Goal: Find specific page/section: Find specific page/section

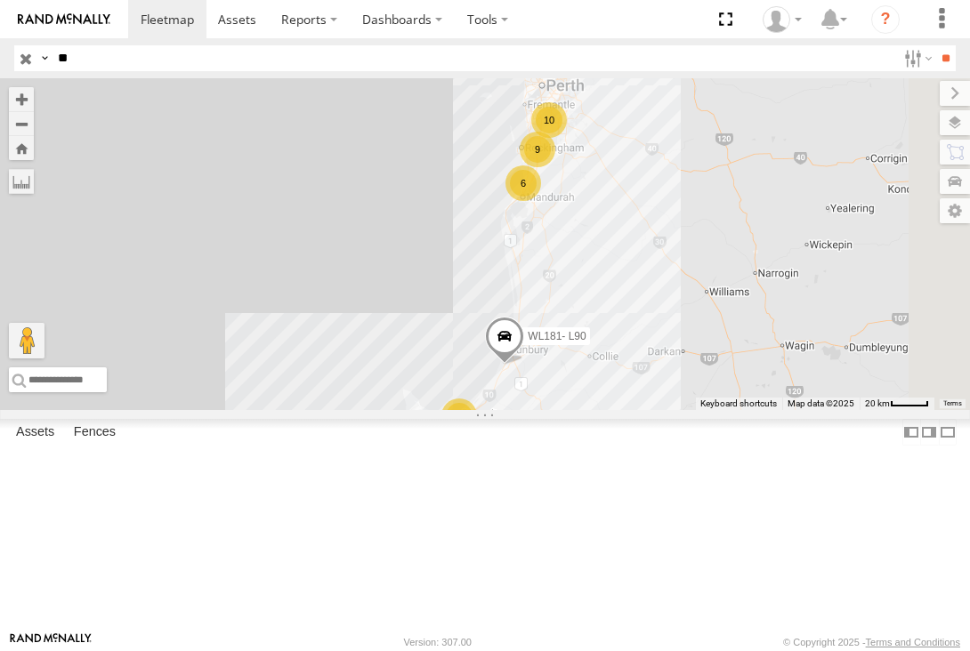
click at [85, 54] on input "**" at bounding box center [473, 58] width 845 height 26
type input "*"
click at [935, 45] on input "**" at bounding box center [945, 58] width 20 height 26
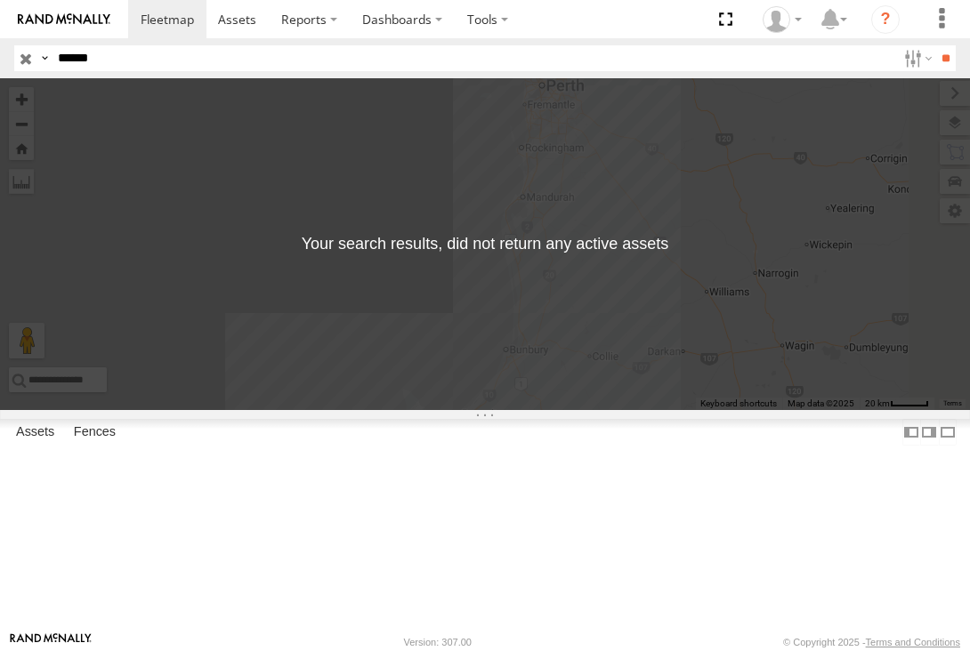
click at [80, 60] on input "******" at bounding box center [473, 58] width 845 height 26
type input "*****"
click at [935, 45] on input "**" at bounding box center [945, 58] width 20 height 26
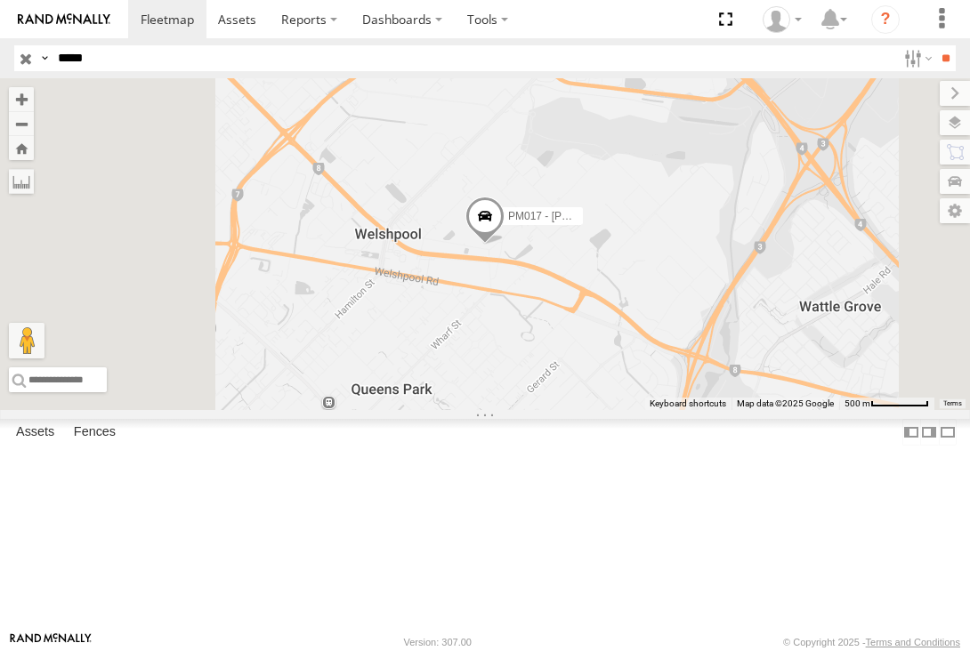
drag, startPoint x: 125, startPoint y: 61, endPoint x: 9, endPoint y: 71, distance: 116.9
click at [9, 71] on header "Search Query Asset ID Asset Label Registration Manufacturer Model VIN Job ID" at bounding box center [485, 58] width 970 height 40
click at [935, 45] on input "**" at bounding box center [945, 58] width 20 height 26
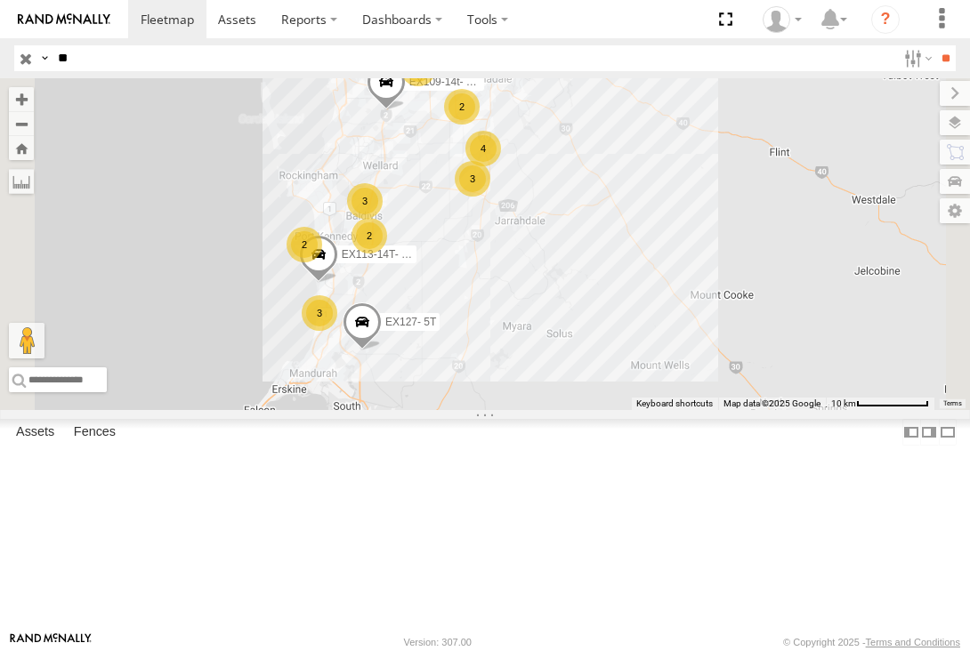
click at [710, 205] on div "EX106 - Mini EX112-25T- 6 4 2 3 2 2 3 3 EX113-14T- Kale Rewita EX127- 5T EX109-…" at bounding box center [485, 244] width 970 height 332
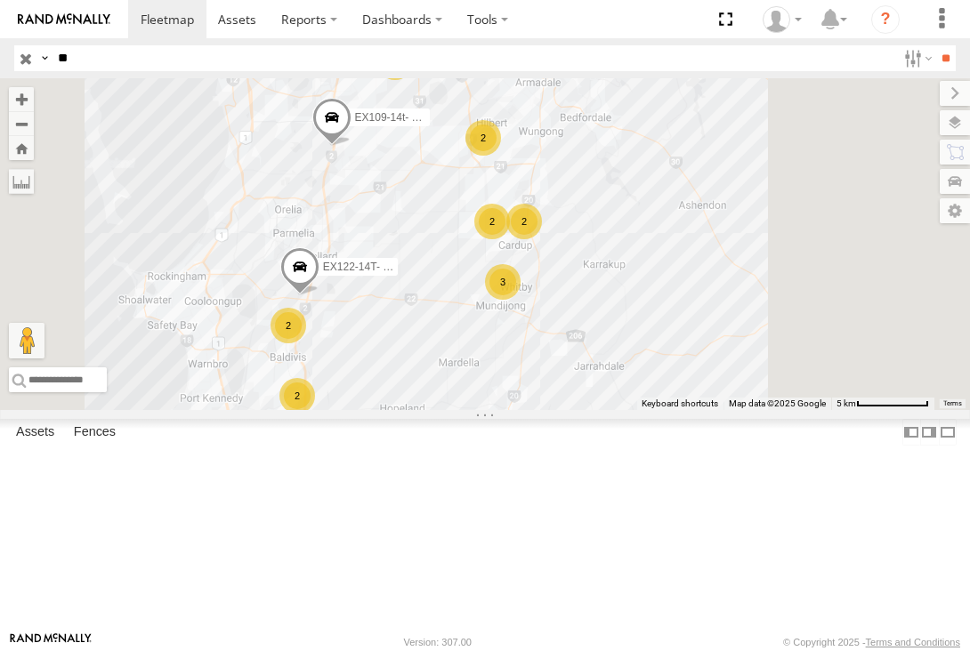
click at [501, 156] on div "2" at bounding box center [483, 138] width 36 height 36
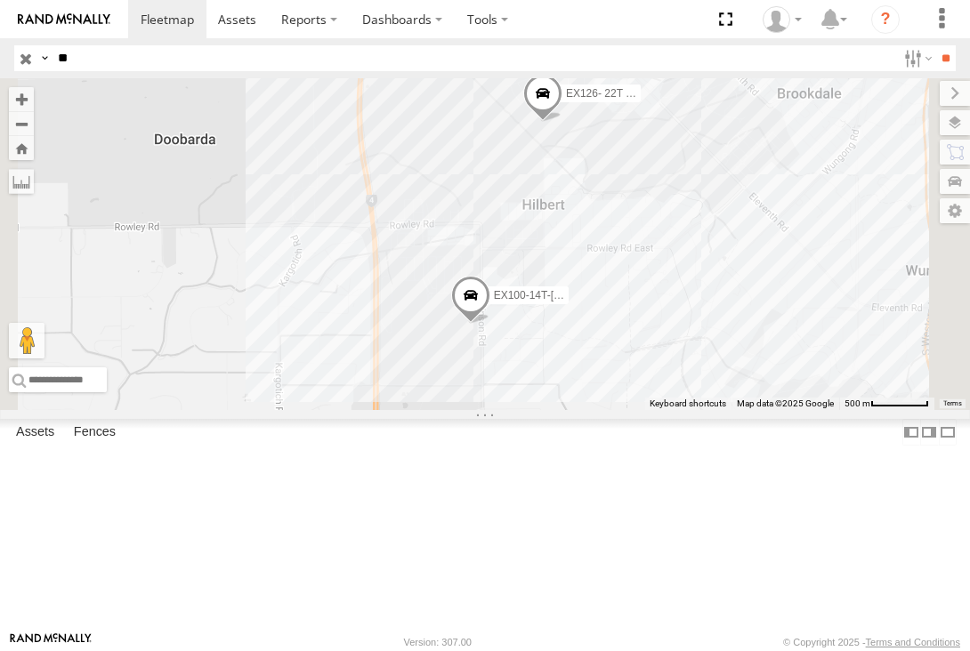
drag, startPoint x: 846, startPoint y: 346, endPoint x: 835, endPoint y: 352, distance: 12.4
click at [835, 352] on div "EX106 - Mini EX112-25T- EX113-14T- Kale Rewita EX127- 5T EX109-14t- Labour Hire…" at bounding box center [485, 244] width 970 height 332
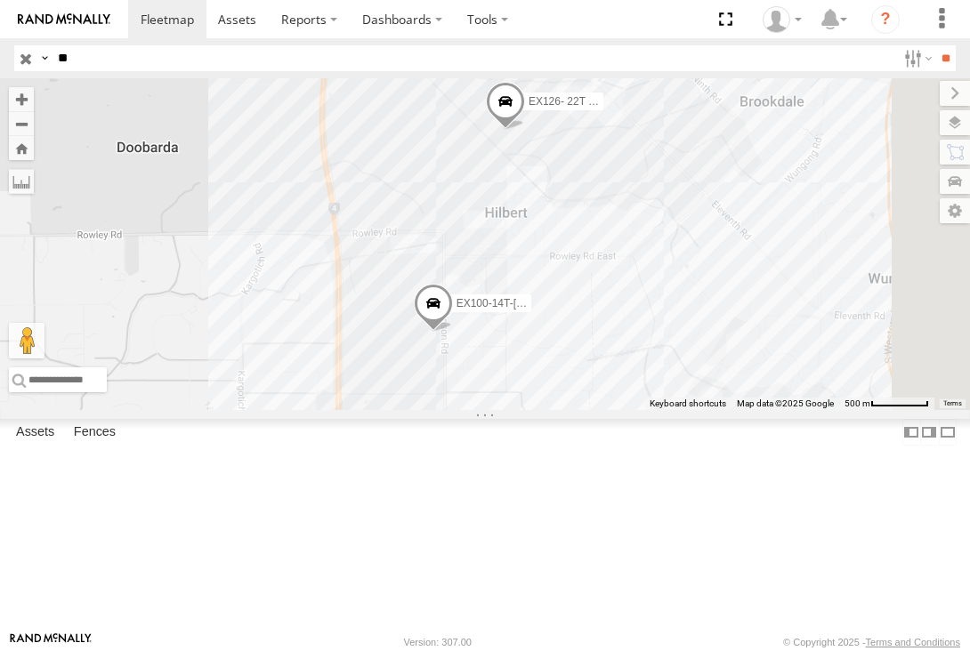
drag, startPoint x: 759, startPoint y: 451, endPoint x: 747, endPoint y: 441, distance: 15.1
click at [748, 410] on div "EX106 - Mini EX112-25T- EX113-14T- Kale Rewita EX127- 5T EX109-14t- Labour Hire…" at bounding box center [485, 244] width 970 height 332
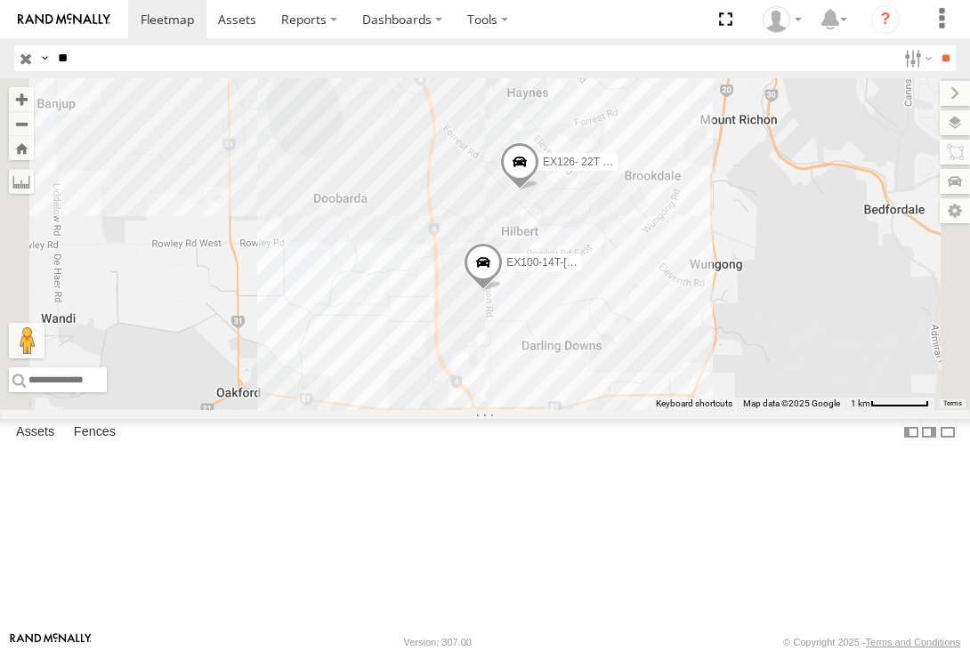
drag, startPoint x: 852, startPoint y: 354, endPoint x: 806, endPoint y: 361, distance: 46.8
click at [806, 361] on div "EX106 - Mini EX112-25T- EX113-14T- Kale Rewita EX127- 5T EX109-14t- Labour Hire…" at bounding box center [485, 244] width 970 height 332
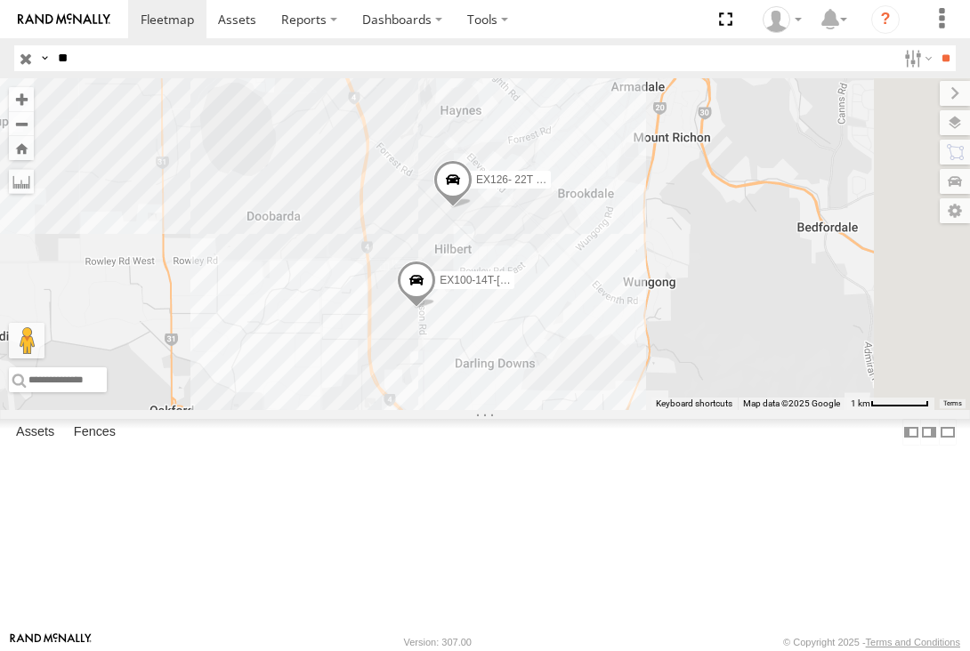
click at [835, 410] on div "EX106 - Mini EX112-25T- EX113-14T- Kale Rewita EX127- 5T EX109-14t- Labour Hire…" at bounding box center [485, 244] width 970 height 332
drag, startPoint x: 829, startPoint y: 448, endPoint x: 805, endPoint y: 386, distance: 66.7
click at [818, 398] on div "EX106 - Mini EX112-25T- EX113-14T- Kale Rewita EX127- 5T EX109-14t- Labour Hire…" at bounding box center [485, 244] width 970 height 332
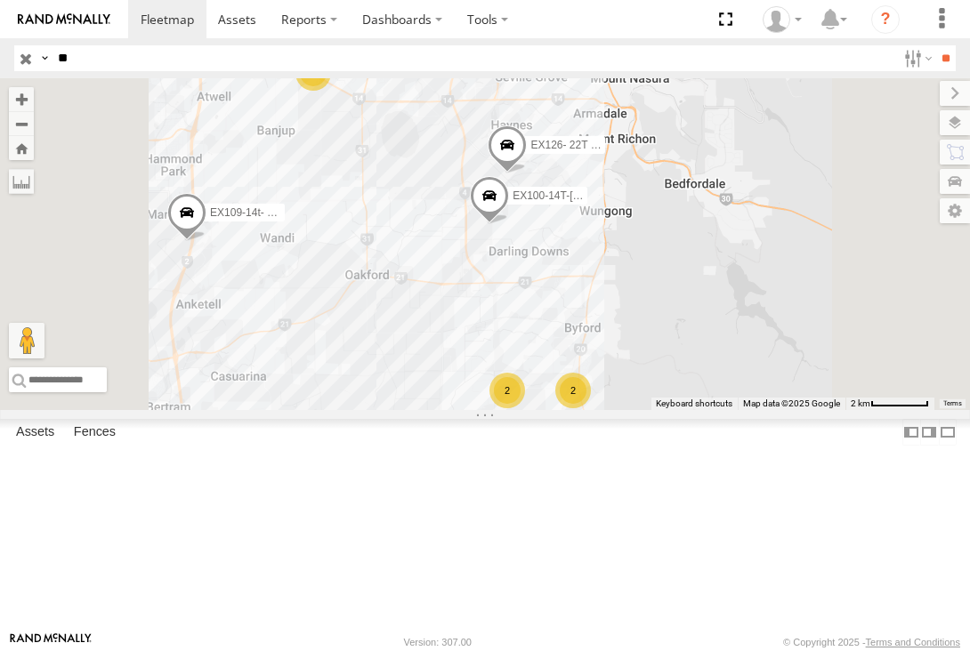
drag, startPoint x: 814, startPoint y: 397, endPoint x: 820, endPoint y: 382, distance: 16.4
click at [820, 382] on div "EX106 - Mini EX112-25T- EX113-14T- Kale Rewita EX127- 5T EX109-14t- Labour Hire…" at bounding box center [485, 244] width 970 height 332
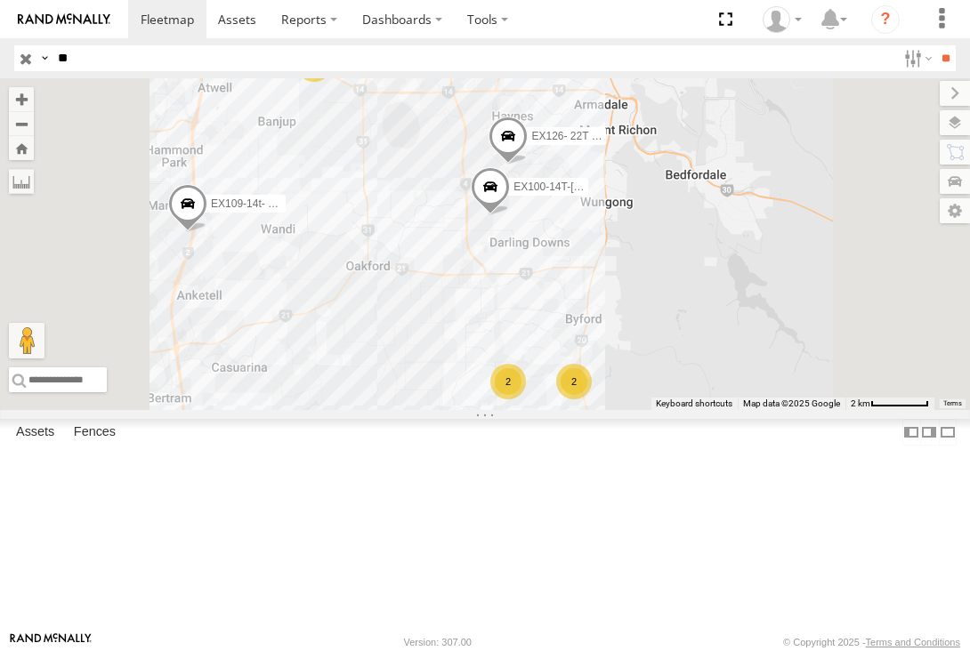
drag, startPoint x: 839, startPoint y: 435, endPoint x: 858, endPoint y: 414, distance: 28.4
click at [858, 410] on div "EX106 - Mini EX112-25T- EX113-14T- Kale Rewita EX127- 5T EX109-14t- Labour Hire…" at bounding box center [485, 244] width 970 height 332
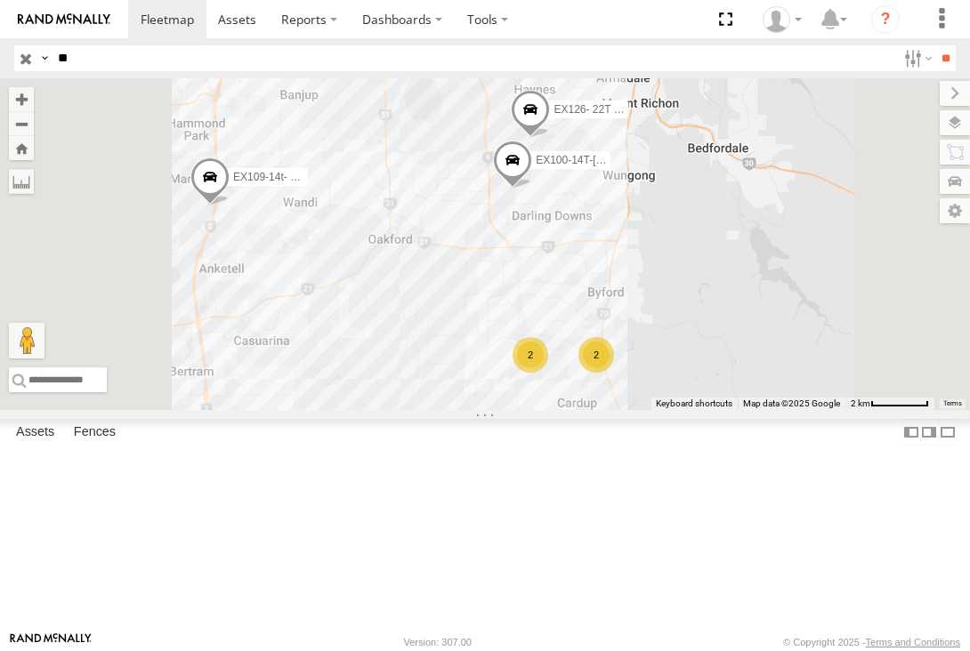
drag, startPoint x: 543, startPoint y: 188, endPoint x: 560, endPoint y: 220, distance: 36.6
click at [560, 221] on div "EX106 - Mini EX112-25T- EX113-14T- Kale Rewita EX127- 5T EX109-14t- Labour Hire…" at bounding box center [485, 244] width 970 height 332
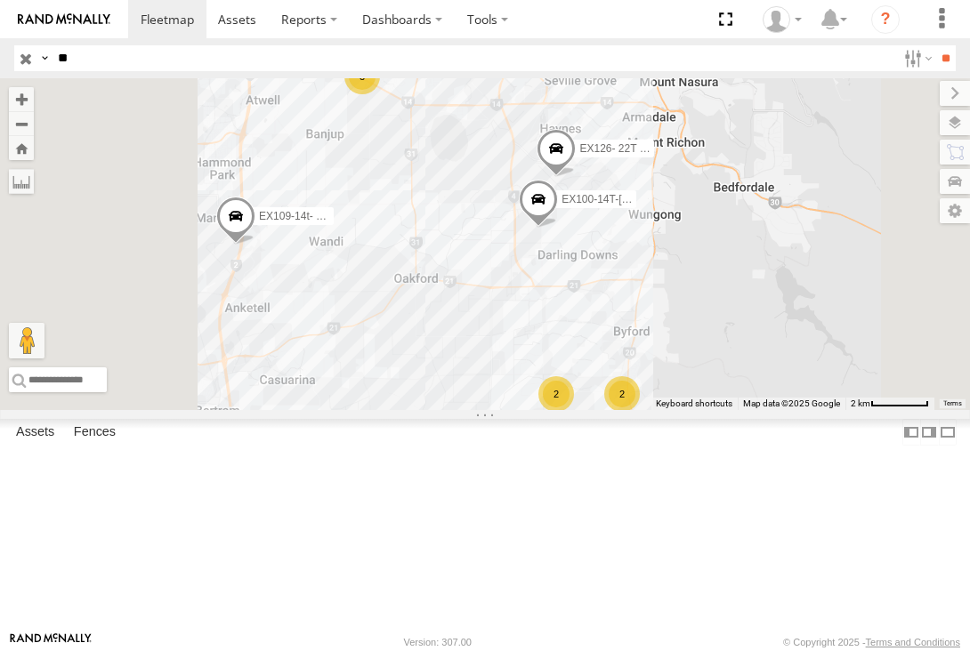
click at [387, 63] on div "2" at bounding box center [369, 46] width 36 height 36
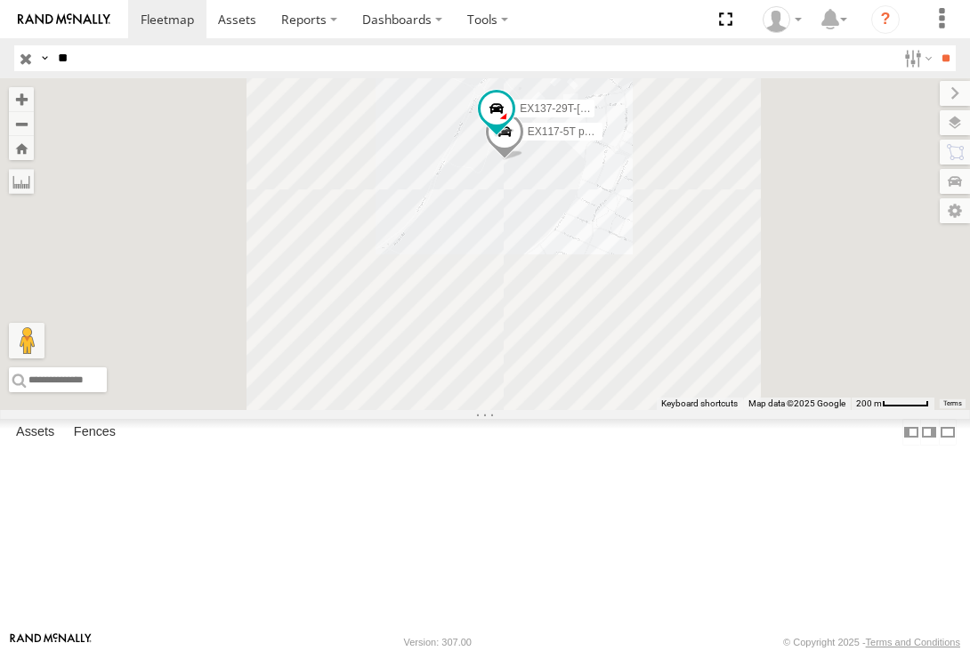
drag, startPoint x: 914, startPoint y: 525, endPoint x: 737, endPoint y: 350, distance: 247.8
click at [753, 387] on div "EX106 - Mini EX112-25T- EX113-14T- Kale Rewita EX127- 5T EX109-14t- Labour Hire…" at bounding box center [485, 244] width 970 height 332
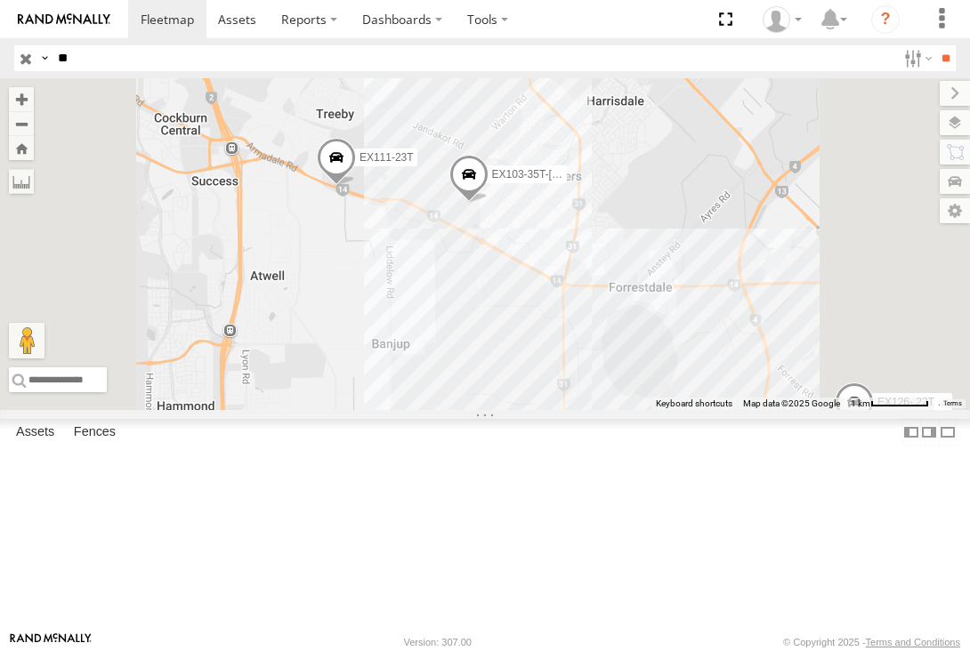
drag, startPoint x: 751, startPoint y: 399, endPoint x: 721, endPoint y: 385, distance: 33.4
click at [721, 386] on div "EX106 - Mini EX112-25T- EX113-14T- Kale Rewita EX127- 5T EX109-14t- Labour Hire…" at bounding box center [485, 244] width 970 height 332
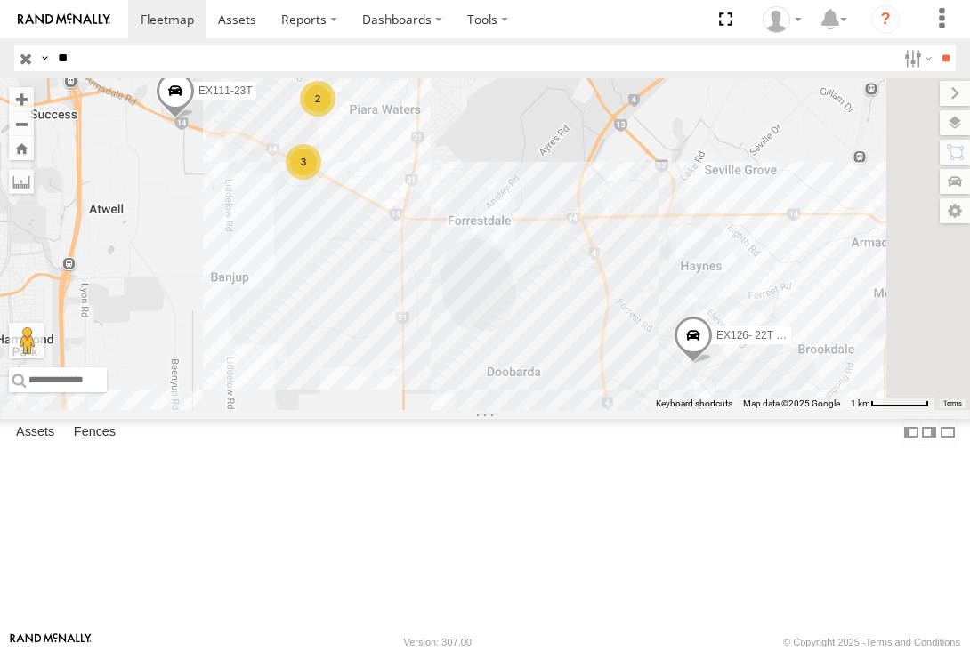
drag, startPoint x: 785, startPoint y: 426, endPoint x: 742, endPoint y: 420, distance: 43.2
click at [745, 410] on div "EX106 - Mini EX112-25T- EX113-14T- Kale Rewita EX127- 5T EX109-14t- Labour Hire…" at bounding box center [485, 244] width 970 height 332
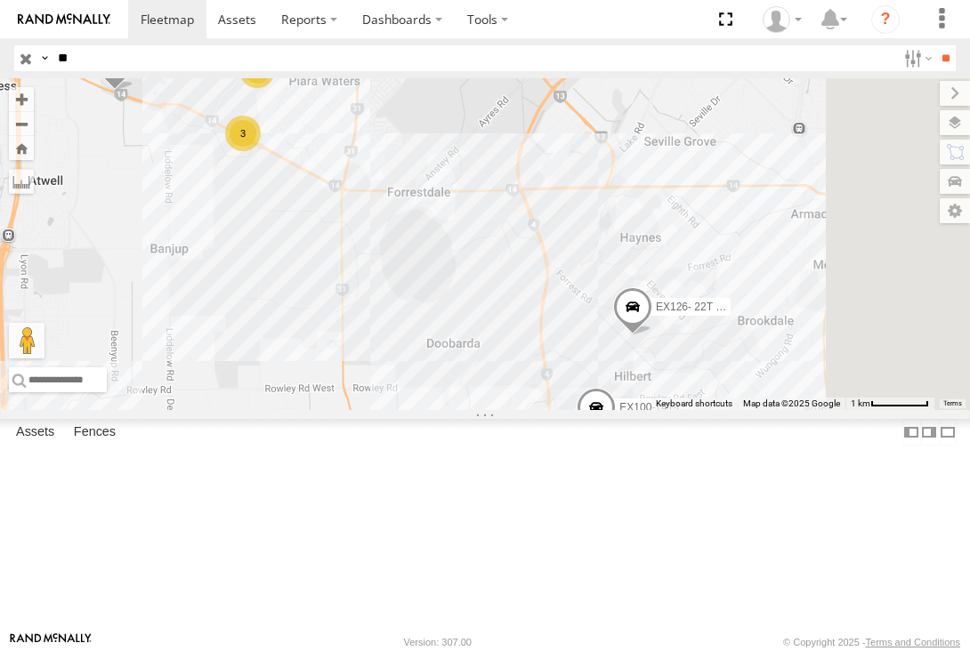
drag, startPoint x: 738, startPoint y: 421, endPoint x: 722, endPoint y: 399, distance: 27.4
click at [723, 399] on div "EX106 - Mini EX112-25T- EX113-14T- Kale Rewita EX127- 5T EX109-14t- Labour Hire…" at bounding box center [485, 244] width 970 height 332
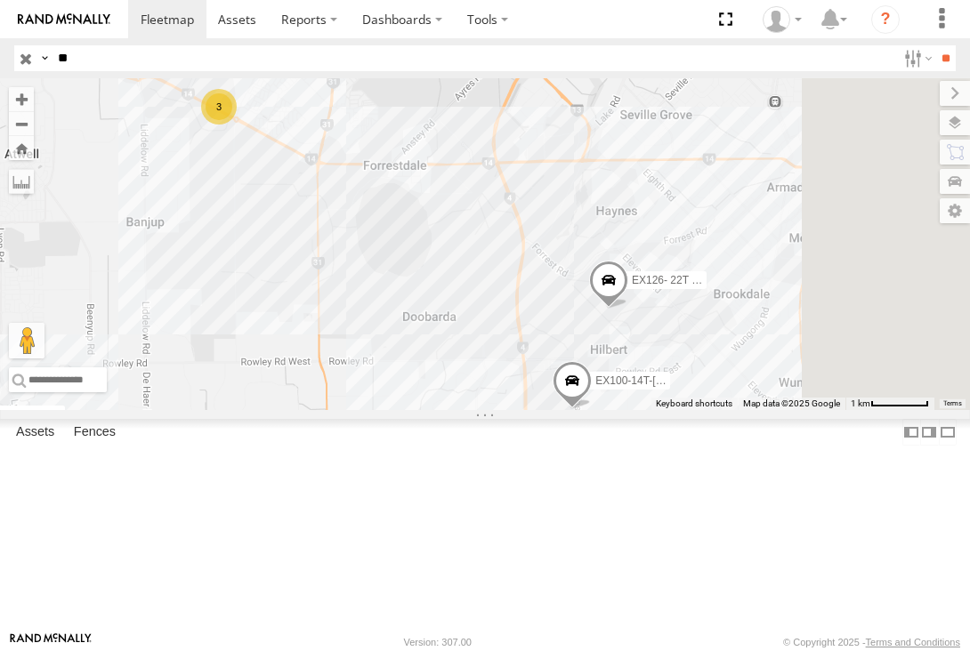
drag, startPoint x: 834, startPoint y: 516, endPoint x: 800, endPoint y: 492, distance: 42.2
click at [802, 410] on div "EX106 - Mini EX112-25T- EX113-14T- Kale Rewita EX127- 5T EX109-14t- Labour Hire…" at bounding box center [485, 244] width 970 height 332
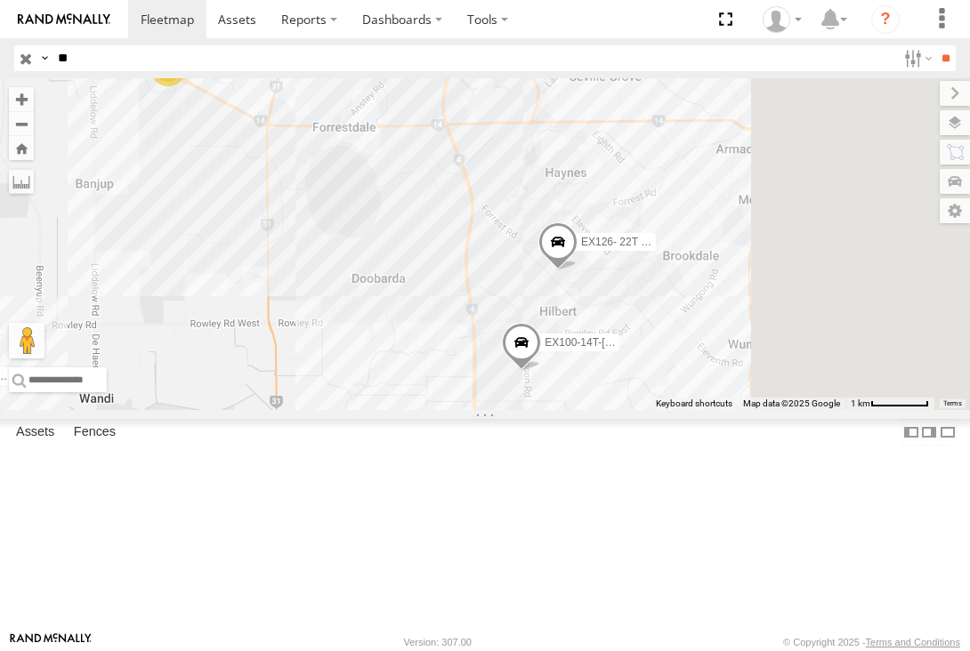
drag, startPoint x: 874, startPoint y: 460, endPoint x: 827, endPoint y: 414, distance: 66.1
click at [827, 410] on div "EX106 - Mini EX112-25T- EX113-14T- Kale Rewita EX127- 5T EX109-14t- Labour Hire…" at bounding box center [485, 244] width 970 height 332
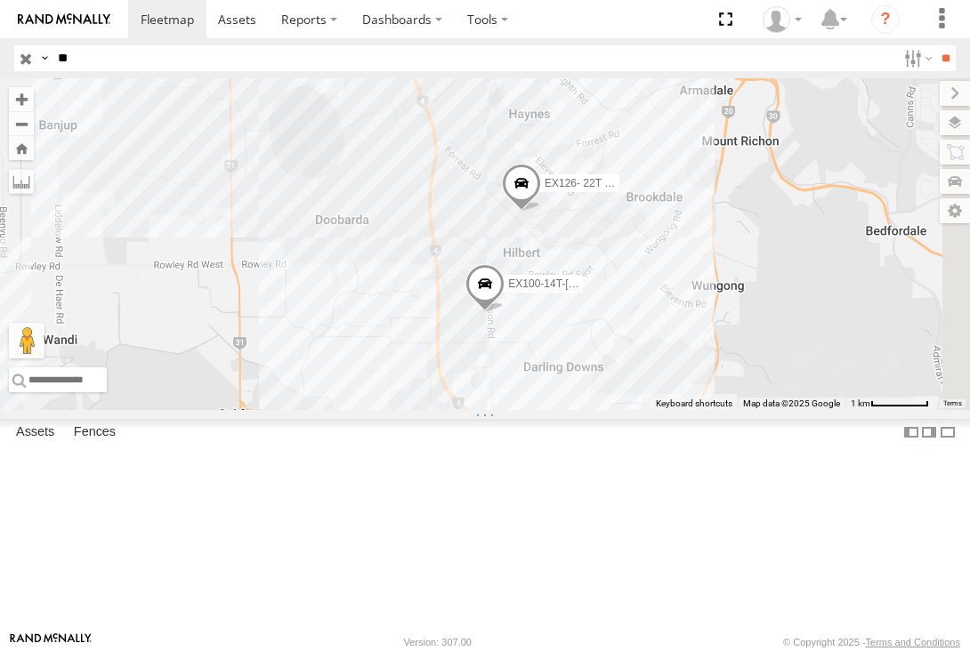
drag, startPoint x: 878, startPoint y: 466, endPoint x: 810, endPoint y: 446, distance: 70.6
click at [853, 410] on div "EX106 - Mini EX112-25T- EX113-14T- Kale Rewita EX127- 5T EX109-14t- Labour Hire…" at bounding box center [485, 244] width 970 height 332
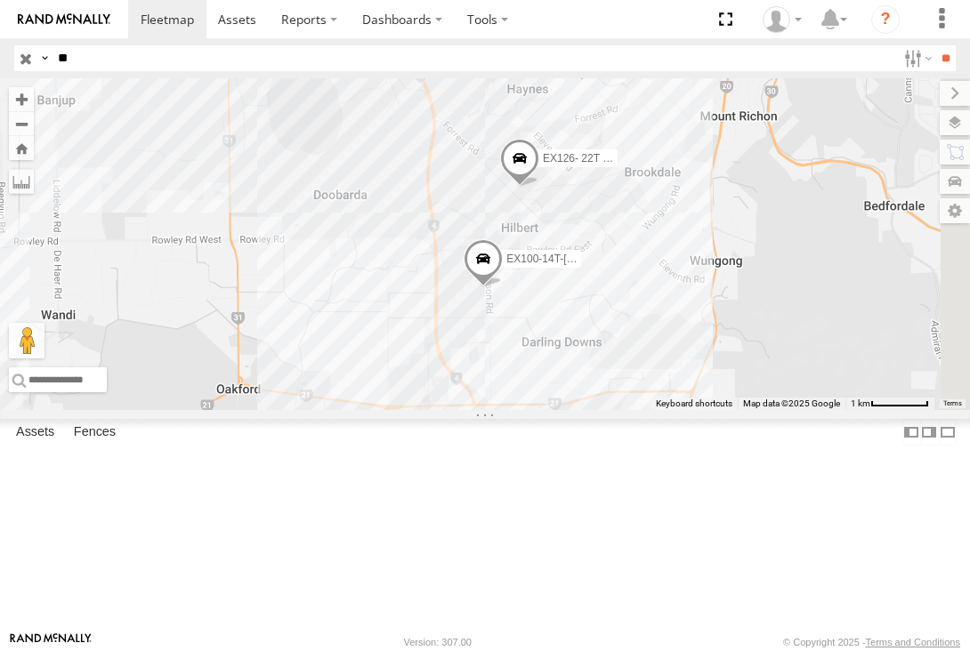
drag, startPoint x: 758, startPoint y: 453, endPoint x: 749, endPoint y: 426, distance: 28.1
click at [750, 410] on div "EX106 - Mini EX112-25T- EX113-14T- Kale Rewita EX127- 5T EX109-14t- Labour Hire…" at bounding box center [485, 244] width 970 height 332
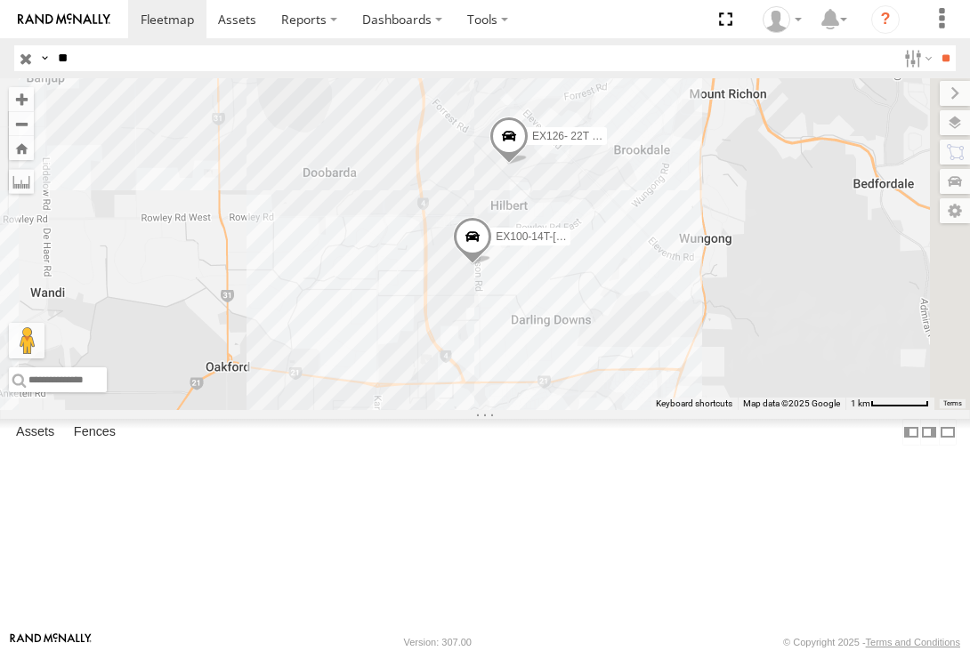
click at [786, 392] on div "EX106 - Mini EX112-25T- EX113-14T- Kale Rewita EX127- 5T EX109-14t- Labour Hire…" at bounding box center [485, 244] width 970 height 332
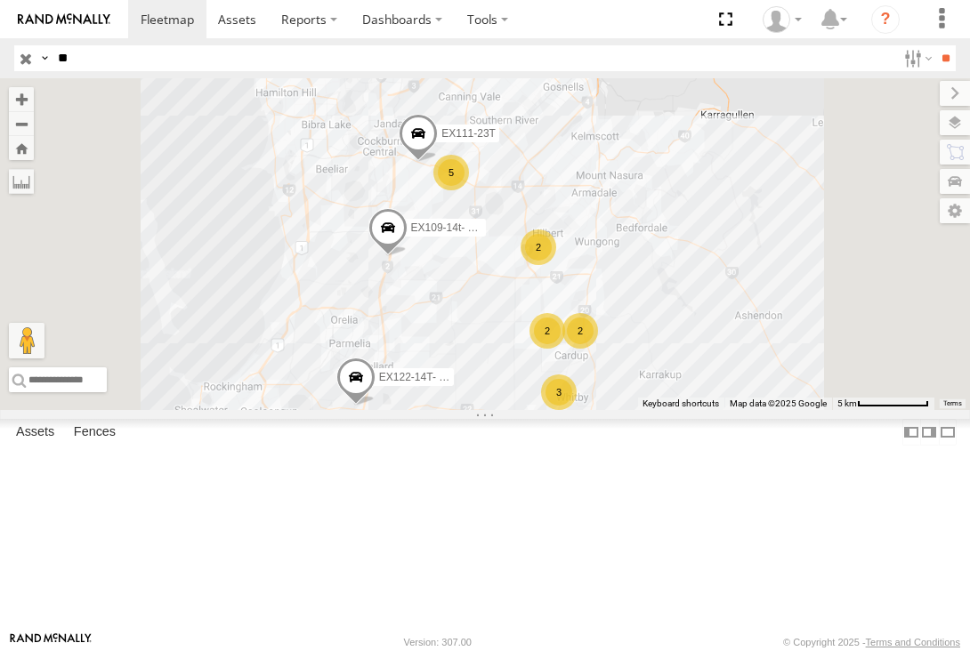
drag, startPoint x: 660, startPoint y: 476, endPoint x: 686, endPoint y: 425, distance: 56.9
click at [686, 410] on div "EX106 - Mini EX112-25T- EX086-3.5T EX113-14T- Kale Rewita EX127- 5T EX109-14t- …" at bounding box center [485, 244] width 970 height 332
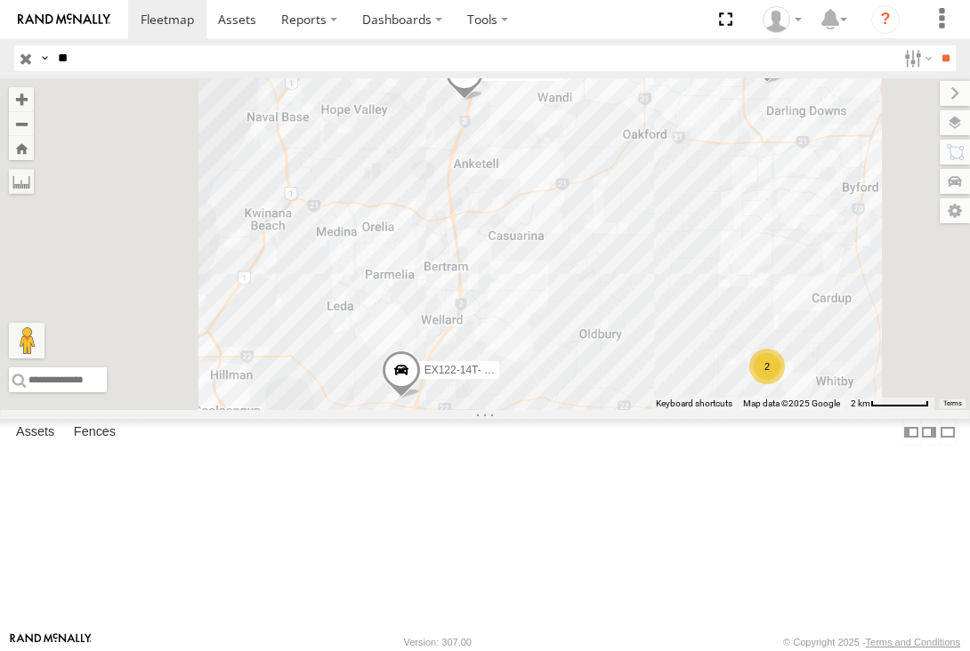
click at [773, 410] on div "EX106 - Mini EX112-25T- EX086-3.5T EX113-14T- Kale Rewita EX127- 5T EX109-14t- …" at bounding box center [485, 244] width 970 height 332
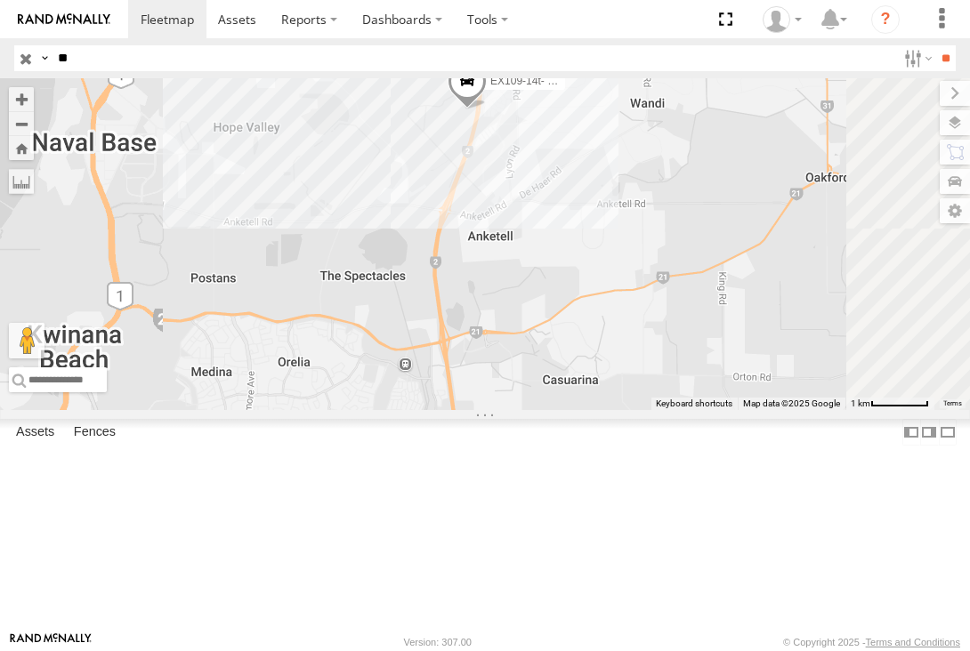
click at [487, 109] on span at bounding box center [466, 84] width 39 height 48
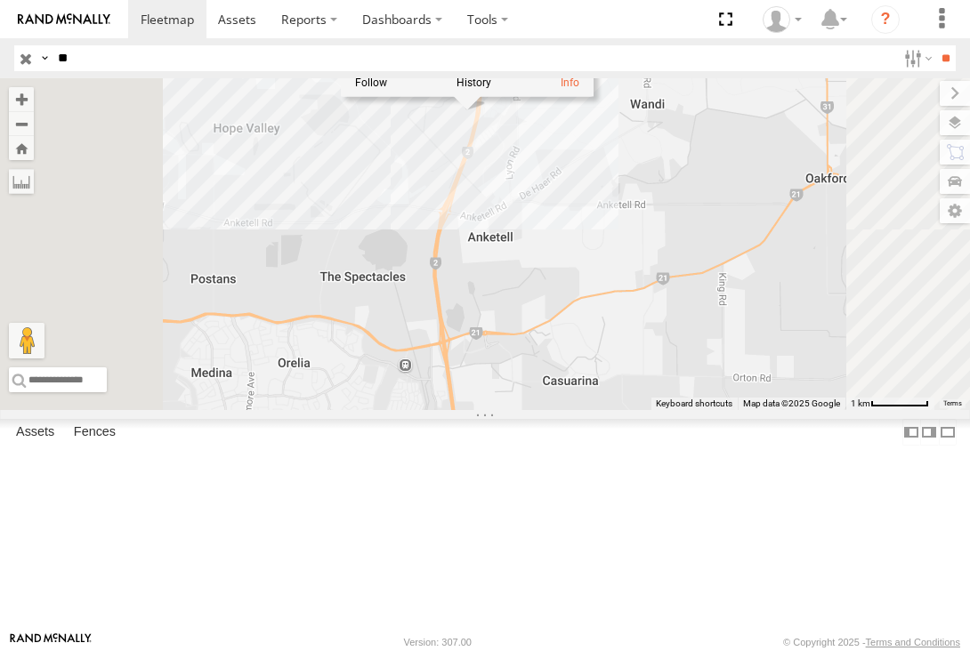
click at [842, 333] on div "EX106 - Mini EX112-25T- EX086-3.5T EX113-14T- Kale Rewita EX127- 5T EX109-14t- …" at bounding box center [485, 244] width 970 height 332
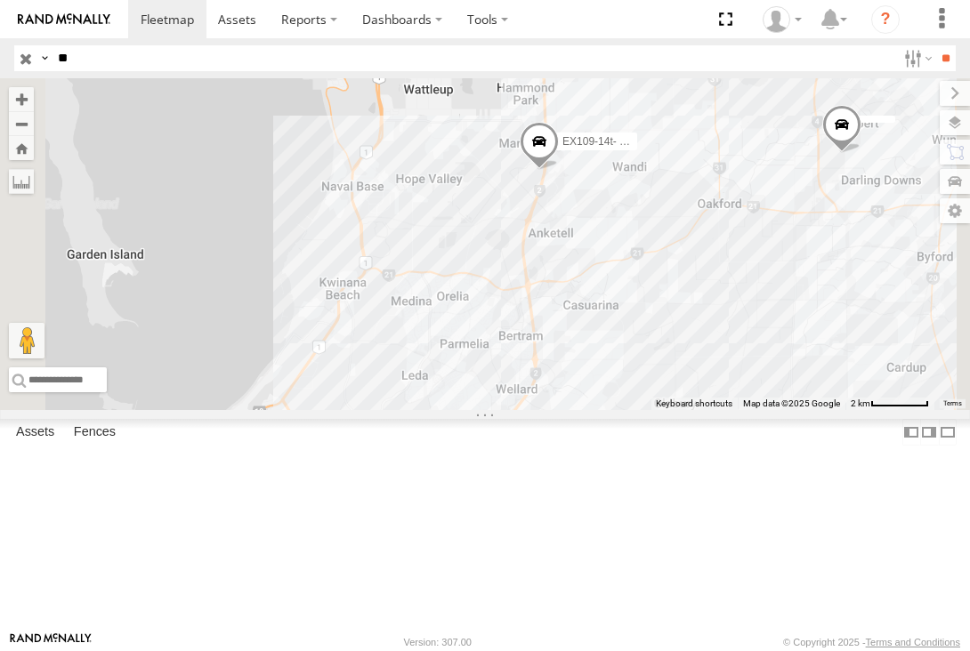
drag, startPoint x: 846, startPoint y: 383, endPoint x: 830, endPoint y: 347, distance: 39.8
click at [832, 348] on div "EX106 - Mini EX112-25T- EX086-3.5T EX113-14T- Kale Rewita EX127- 5T EX109-14t- …" at bounding box center [485, 244] width 970 height 332
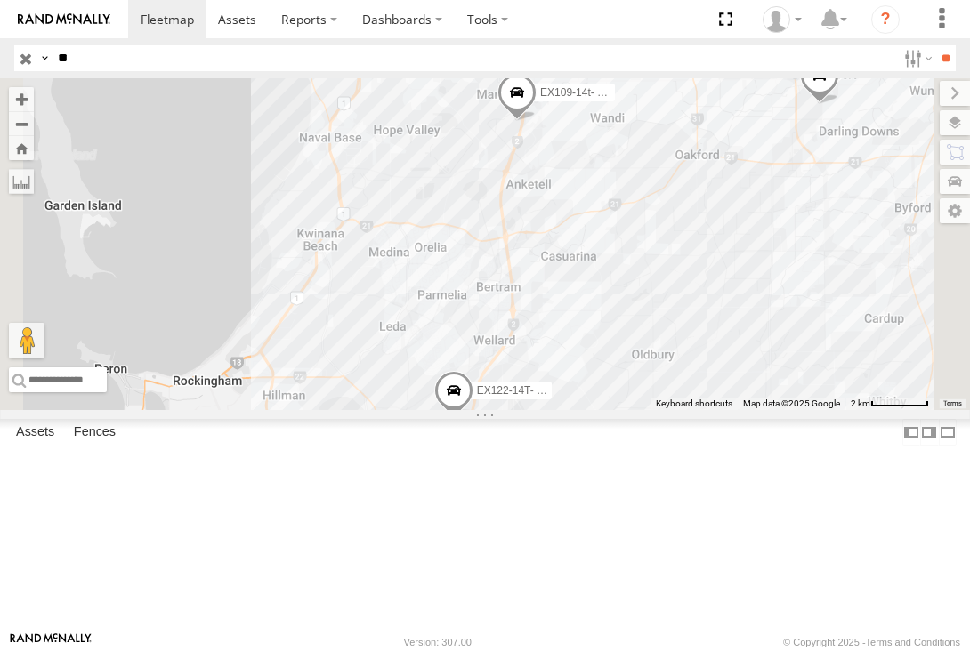
drag, startPoint x: 815, startPoint y: 420, endPoint x: 810, endPoint y: 381, distance: 39.5
click at [811, 381] on div "EX106 - Mini EX112-25T- EX086-3.5T EX113-14T- Kale Rewita EX127- 5T EX109-14t- …" at bounding box center [485, 244] width 970 height 332
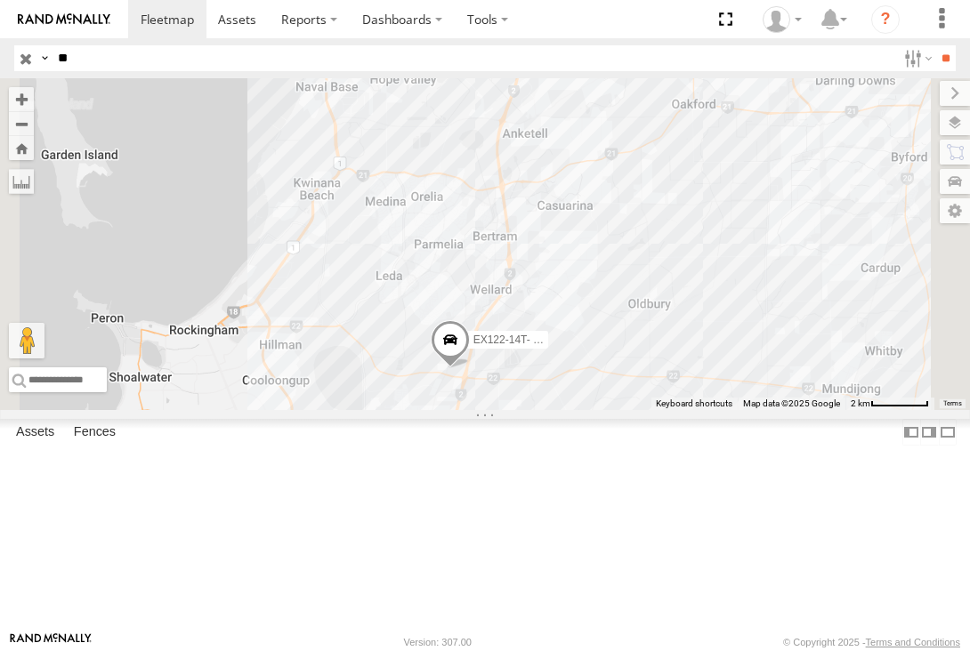
drag, startPoint x: 752, startPoint y: 491, endPoint x: 759, endPoint y: 445, distance: 46.8
click at [759, 410] on div "EX106 - Mini EX112-25T- EX086-3.5T EX113-14T- Kale Rewita EX127- 5T EX109-14t- …" at bounding box center [485, 244] width 970 height 332
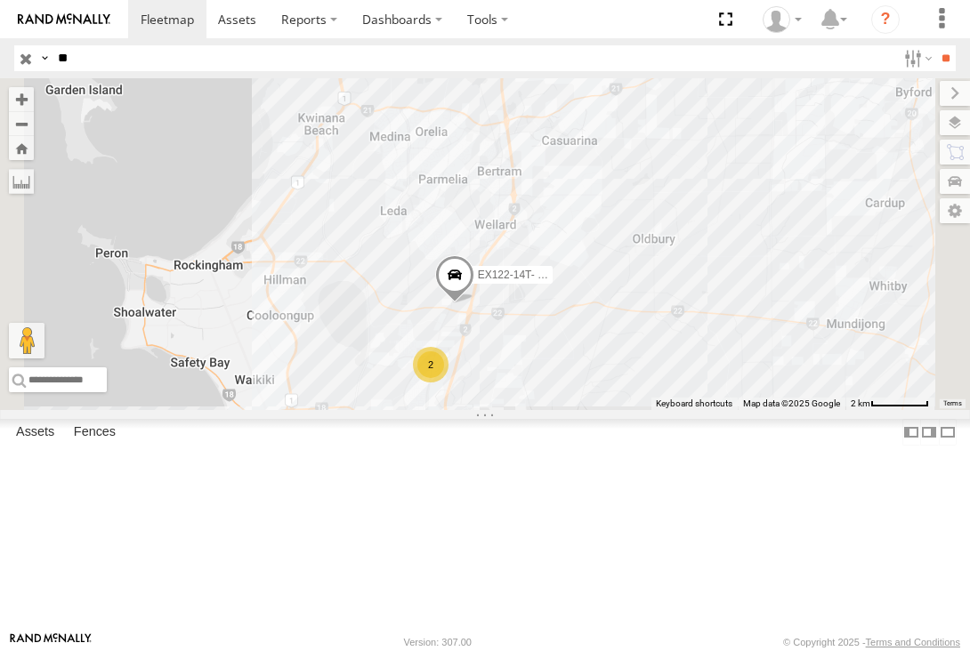
drag, startPoint x: 768, startPoint y: 534, endPoint x: 764, endPoint y: 504, distance: 30.5
click at [764, 410] on div "EX106 - Mini EX112-25T- EX086-3.5T EX113-14T- Kale Rewita EX127- 5T EX109-14t- …" at bounding box center [485, 244] width 970 height 332
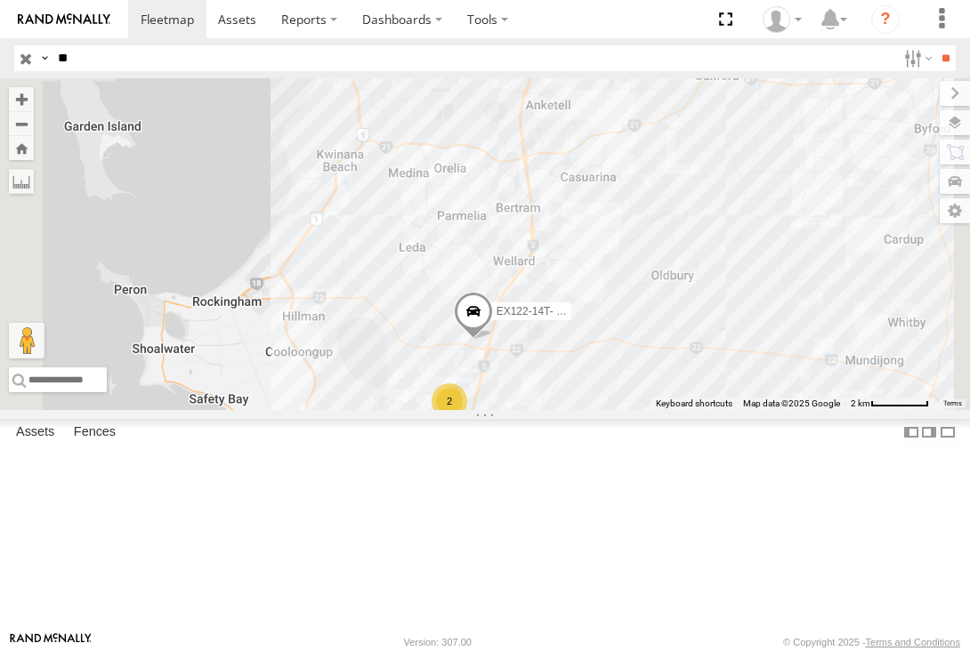
drag, startPoint x: 783, startPoint y: 188, endPoint x: 802, endPoint y: 240, distance: 55.7
click at [801, 243] on div "EX106 - Mini EX112-25T- EX086-3.5T EX113-14T- Kale Rewita EX127- 5T EX109-14t- …" at bounding box center [485, 244] width 970 height 332
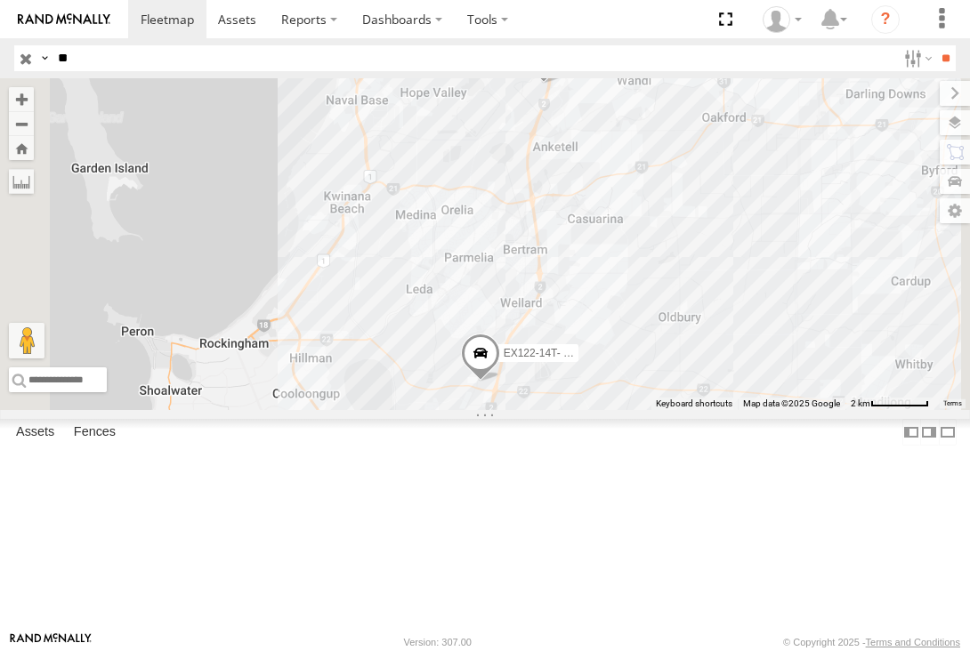
drag, startPoint x: 807, startPoint y: 204, endPoint x: 806, endPoint y: 238, distance: 33.8
click at [806, 238] on div "EX106 - Mini EX112-25T- EX086-3.5T EX113-14T- Kale Rewita EX127- 5T EX109-14t- …" at bounding box center [485, 244] width 970 height 332
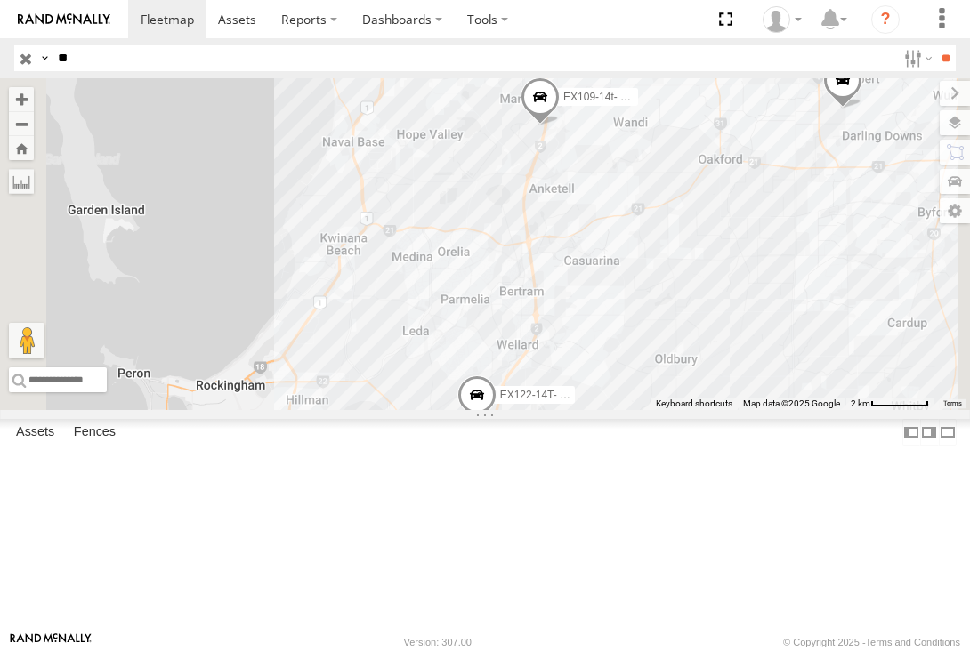
click at [560, 125] on span at bounding box center [539, 101] width 39 height 48
click at [835, 286] on div "EX106 - Mini EX112-25T- EX086-3.5T EX113-14T- Kale Rewita EX127- 5T EX109-14t- …" at bounding box center [485, 244] width 970 height 332
drag, startPoint x: 835, startPoint y: 286, endPoint x: 835, endPoint y: 373, distance: 86.3
click at [835, 373] on div "EX106 - Mini EX112-25T- EX086-3.5T EX113-14T- Kale Rewita EX127- 5T EX109-14t- …" at bounding box center [485, 244] width 970 height 332
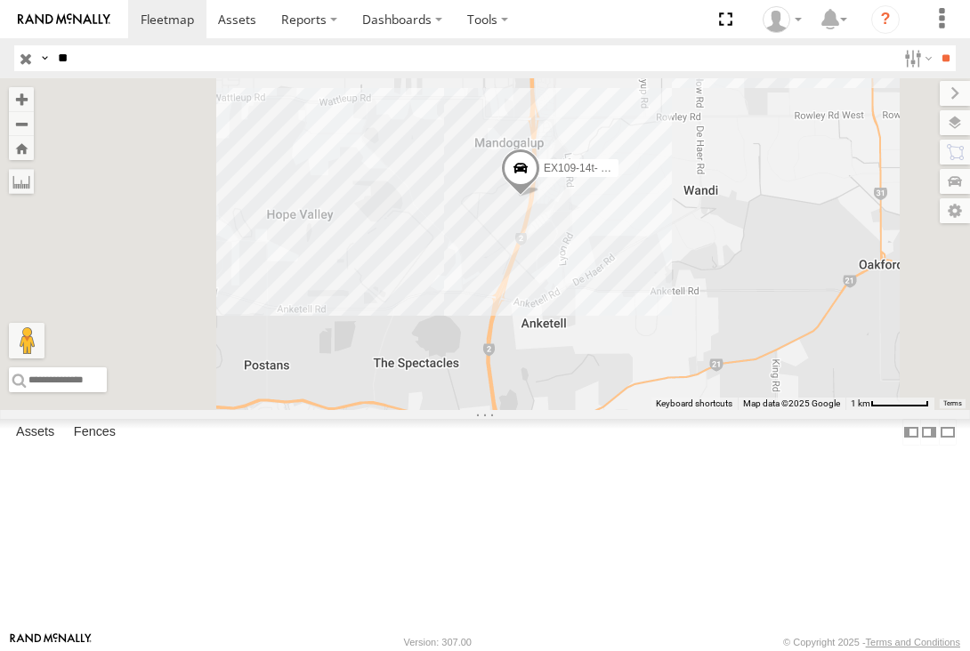
drag, startPoint x: 833, startPoint y: 320, endPoint x: 829, endPoint y: 343, distance: 23.4
click at [829, 343] on div "EX106 - Mini EX112-25T- EX086-3.5T EX113-14T- Kale Rewita EX127- 5T EX109-14t- …" at bounding box center [485, 244] width 970 height 332
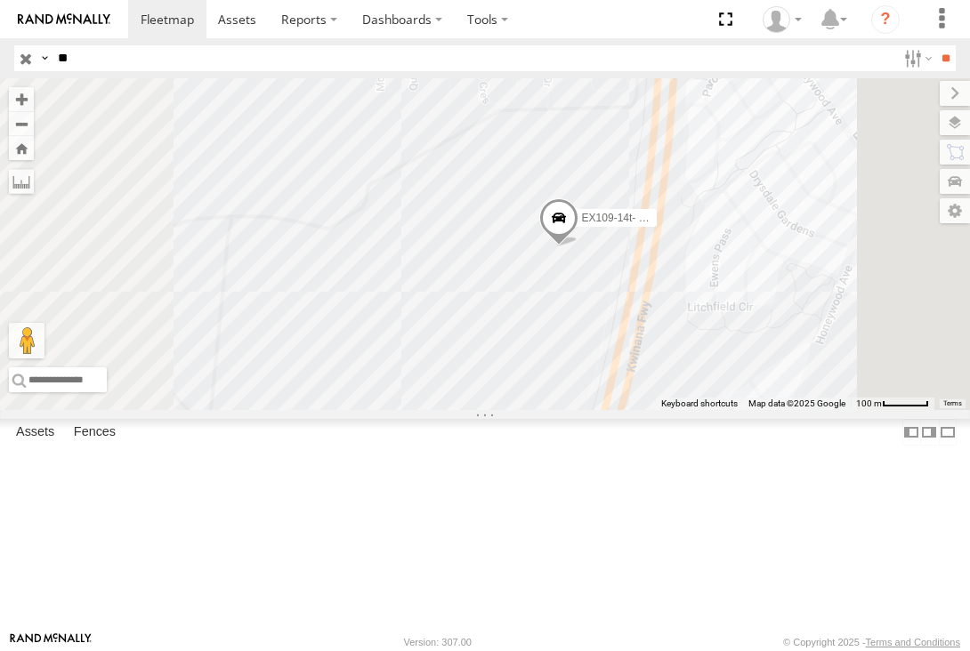
drag, startPoint x: 797, startPoint y: 374, endPoint x: 769, endPoint y: 391, distance: 32.3
click at [769, 391] on div "EX106 - Mini EX112-25T- EX086-3.5T EX113-14T- Kale Rewita EX127- 5T EX109-14t- …" at bounding box center [485, 244] width 970 height 332
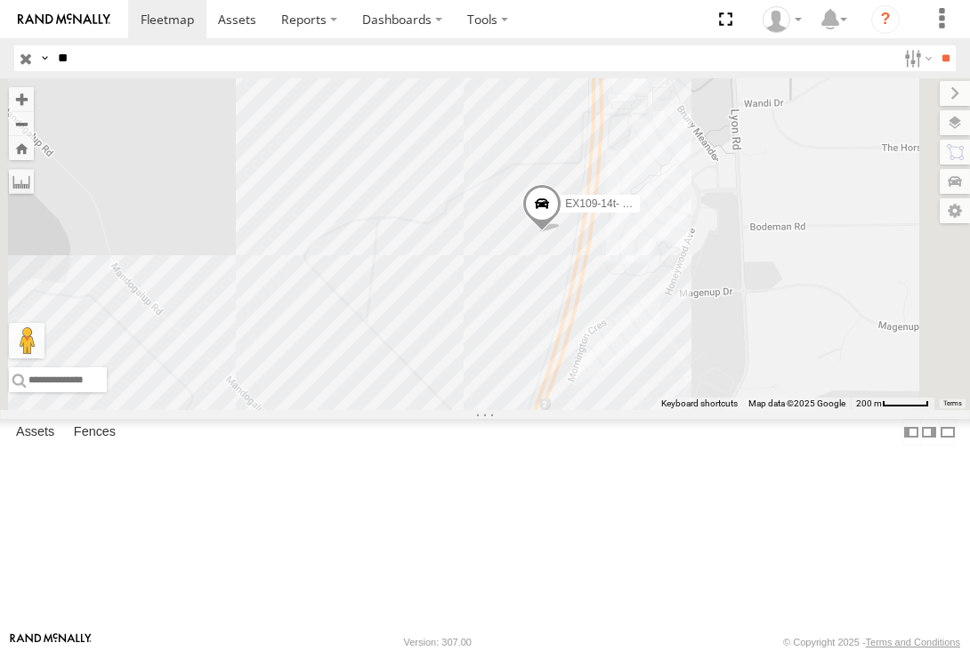
drag, startPoint x: 853, startPoint y: 391, endPoint x: 856, endPoint y: 356, distance: 35.7
click at [856, 356] on div "EX106 - Mini EX112-25T- EX086-3.5T EX113-14T- Kale Rewita EX127- 5T EX109-14t- …" at bounding box center [485, 244] width 970 height 332
click at [92, 60] on input "**" at bounding box center [473, 58] width 845 height 26
type input "*"
type input "***"
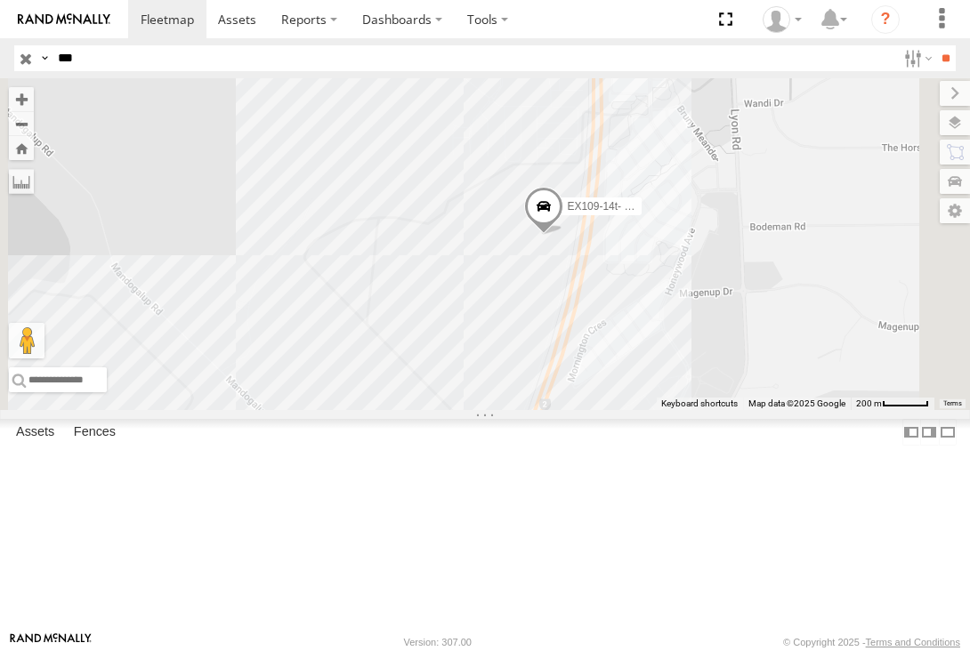
click at [935, 45] on input "**" at bounding box center [945, 58] width 20 height 26
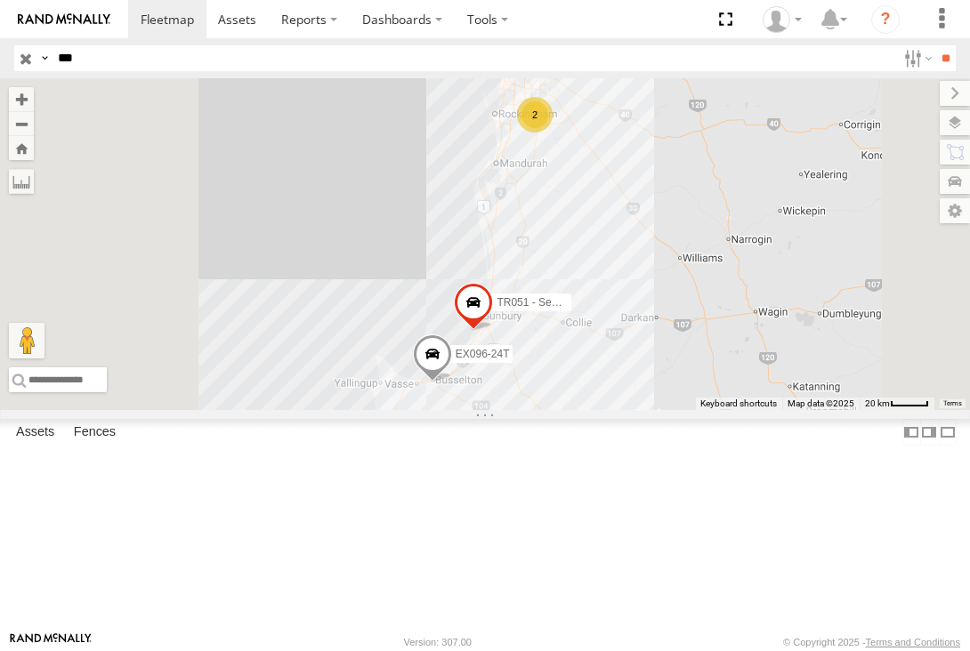
click at [0, 0] on div "CV386- [PERSON_NAME]" at bounding box center [0, 0] width 0 height 0
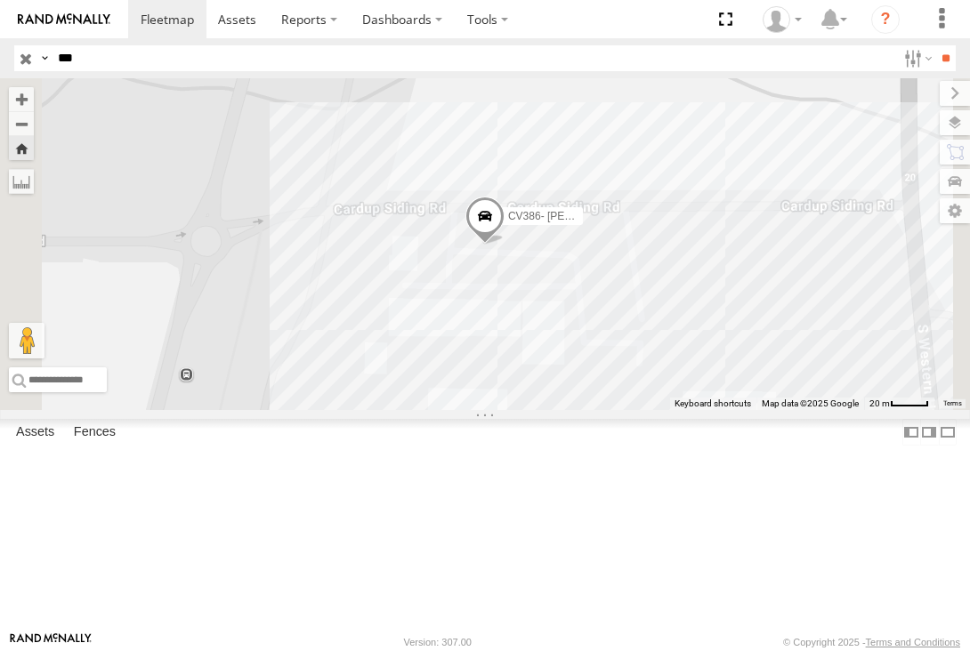
click at [94, 60] on input "***" at bounding box center [473, 58] width 845 height 26
click at [0, 0] on link at bounding box center [0, 0] width 0 height 0
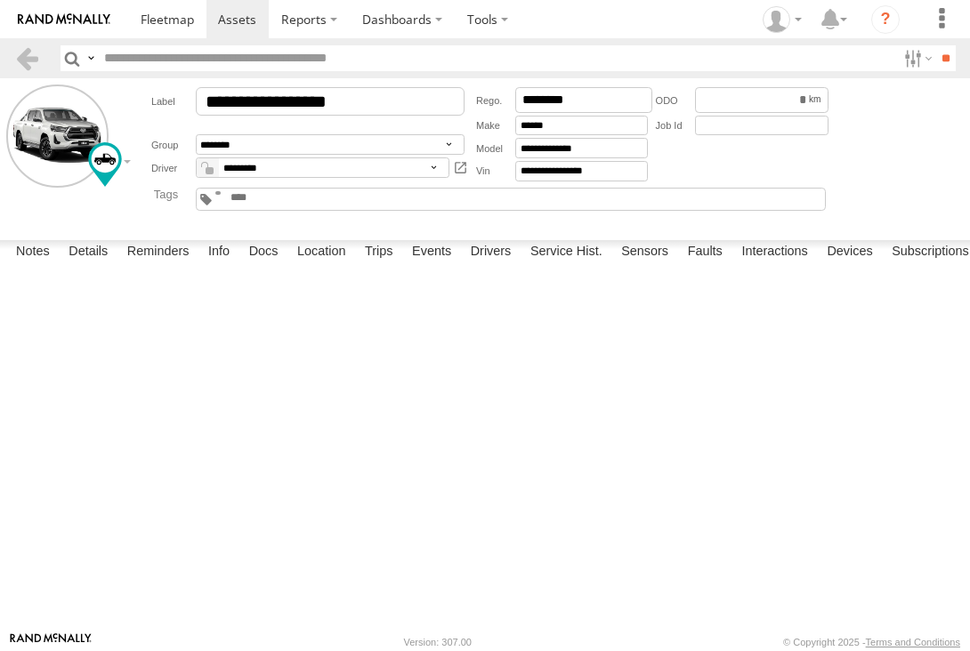
drag, startPoint x: 368, startPoint y: 101, endPoint x: 280, endPoint y: 98, distance: 88.1
click at [280, 98] on input "**********" at bounding box center [330, 101] width 269 height 28
type input "**********"
click at [246, 147] on select "**********" at bounding box center [330, 144] width 269 height 20
select select "****"
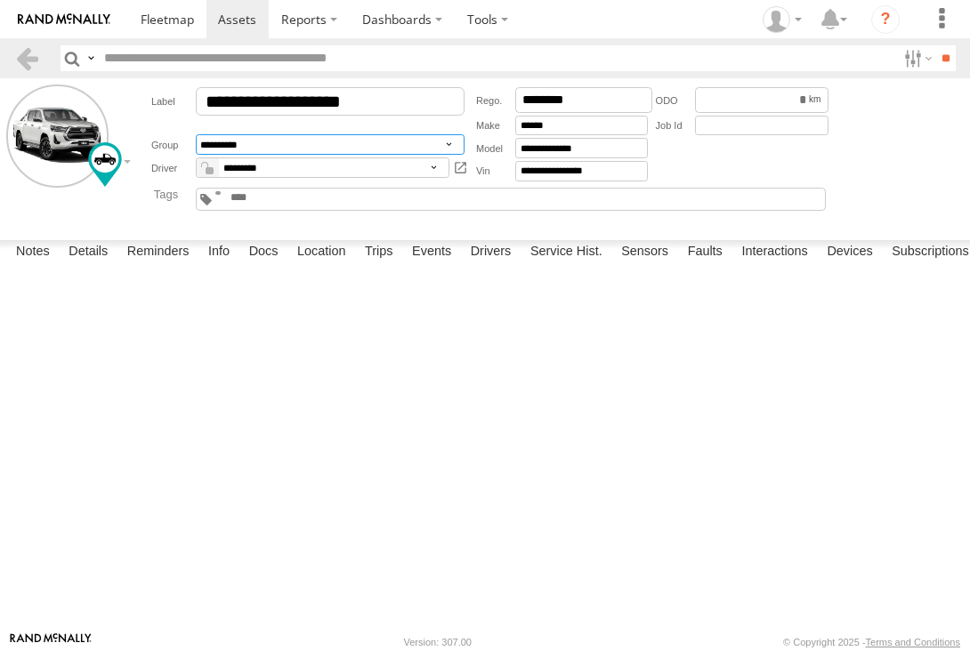
click at [196, 136] on select "**********" at bounding box center [330, 144] width 269 height 20
click at [117, 57] on input "text" at bounding box center [496, 58] width 799 height 26
click at [136, 32] on link at bounding box center [167, 19] width 78 height 38
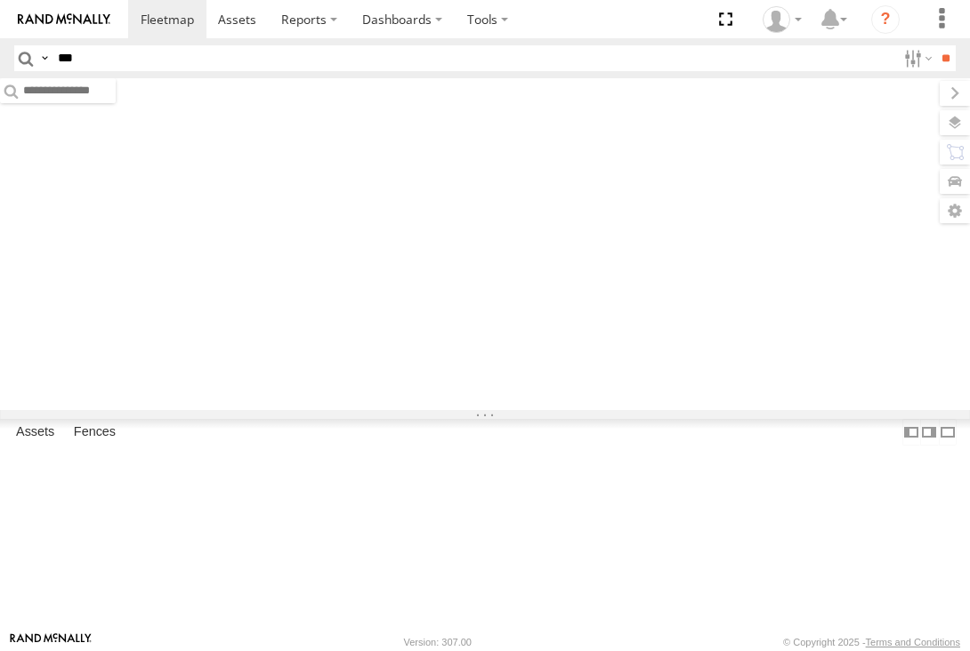
click at [120, 57] on input "***" at bounding box center [473, 58] width 845 height 26
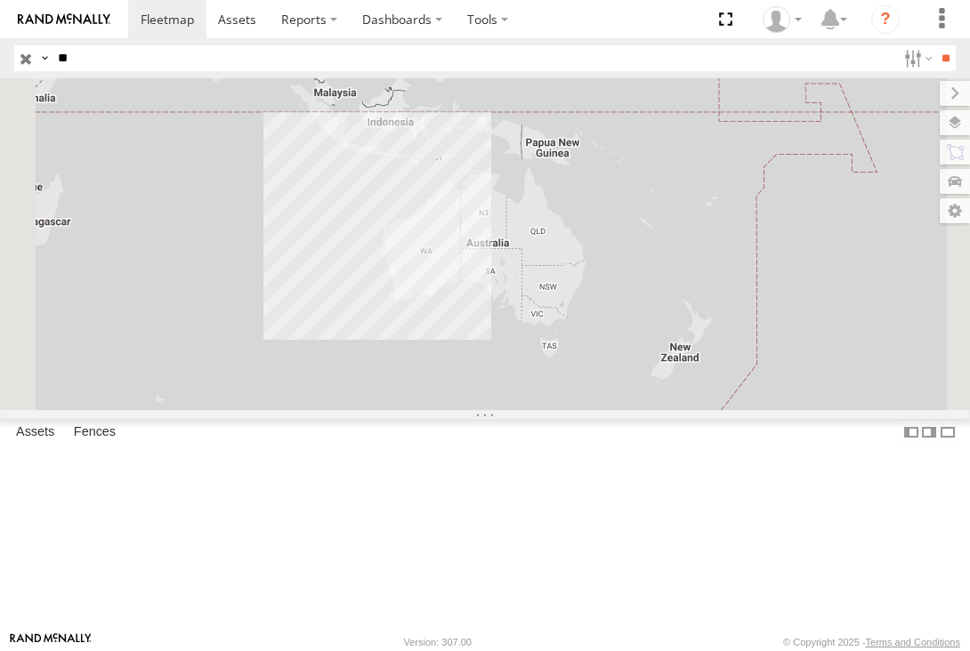
type input "*"
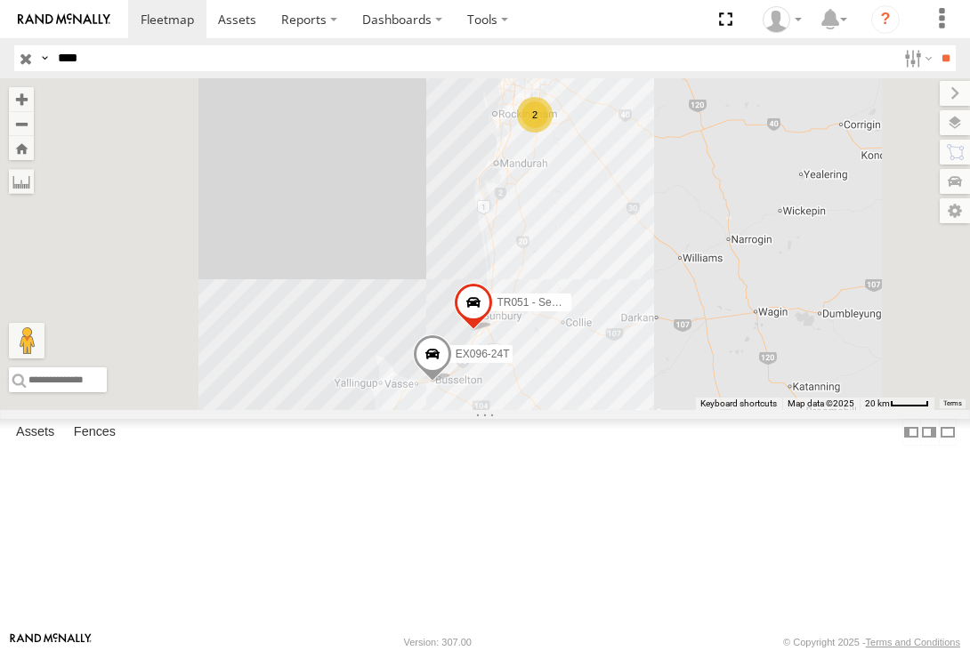
type input "****"
click at [935, 45] on input "**" at bounding box center [945, 58] width 20 height 26
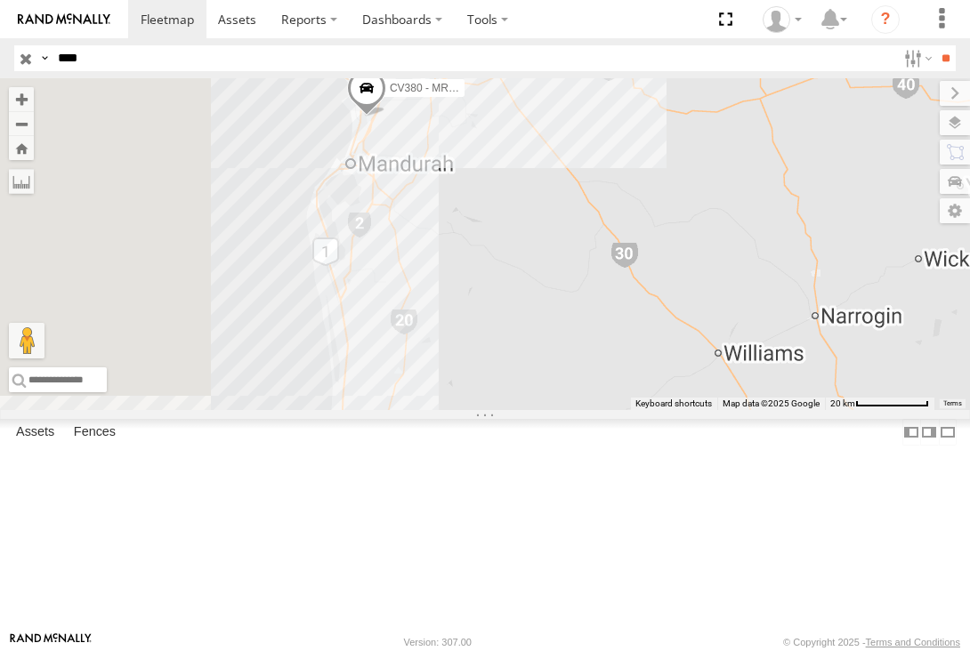
drag, startPoint x: 705, startPoint y: 189, endPoint x: 705, endPoint y: 266, distance: 76.5
click at [705, 266] on div "CV380 - MRRC CV381 - MRRC CV382 - Graham Broom 3 CV384 - Emily Philp" at bounding box center [485, 244] width 970 height 332
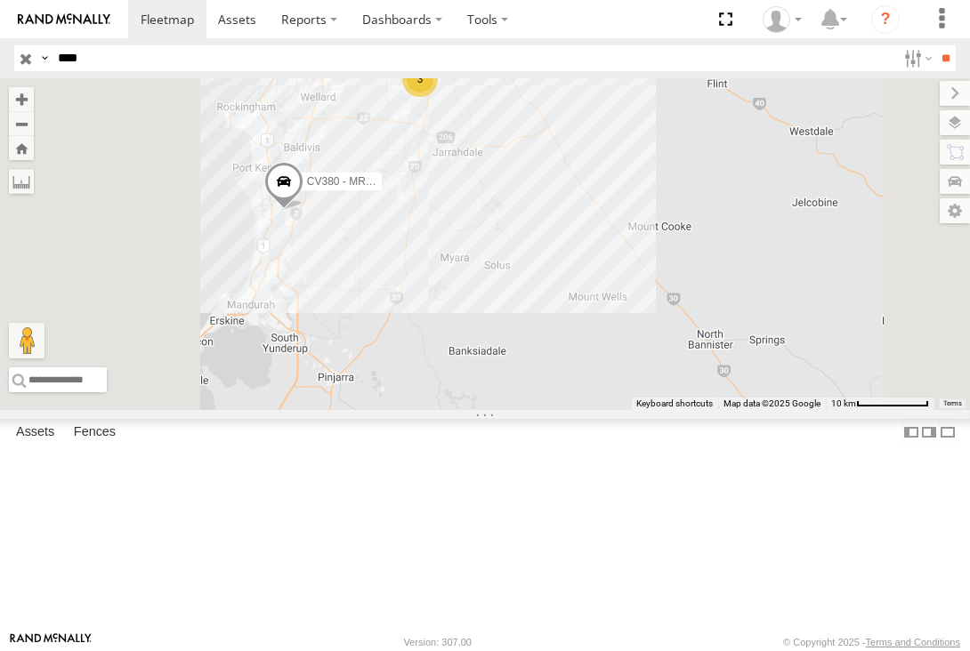
drag, startPoint x: 676, startPoint y: 149, endPoint x: 683, endPoint y: 171, distance: 22.5
click at [683, 171] on div "CV380 - MRRC CV381 - MRRC CV382 - Graham Broom CV384 - Emily Philp 3" at bounding box center [485, 244] width 970 height 332
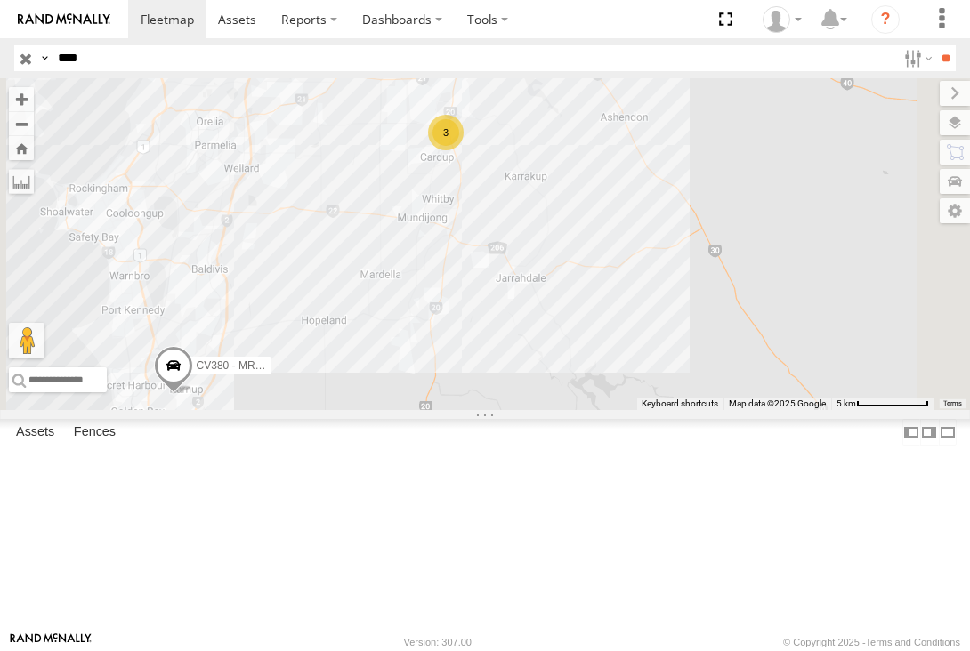
click at [463, 150] on div "3" at bounding box center [446, 133] width 36 height 36
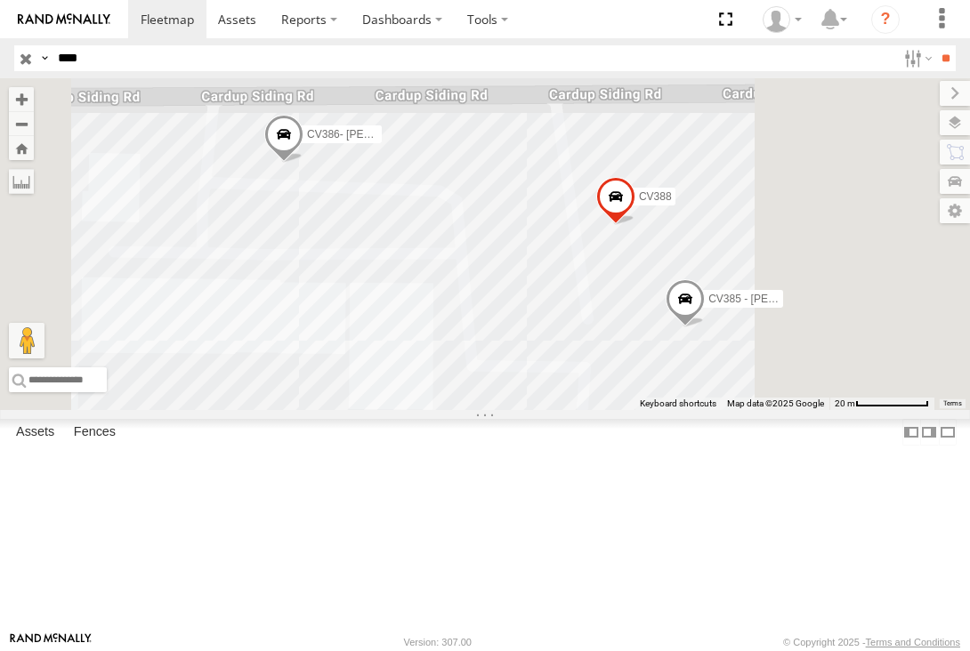
click at [713, 329] on div "CV380 - MRRC CV381 - MRRC CV382 - Graham Broom CV384 - Emily Philp CV386- David…" at bounding box center [485, 244] width 970 height 332
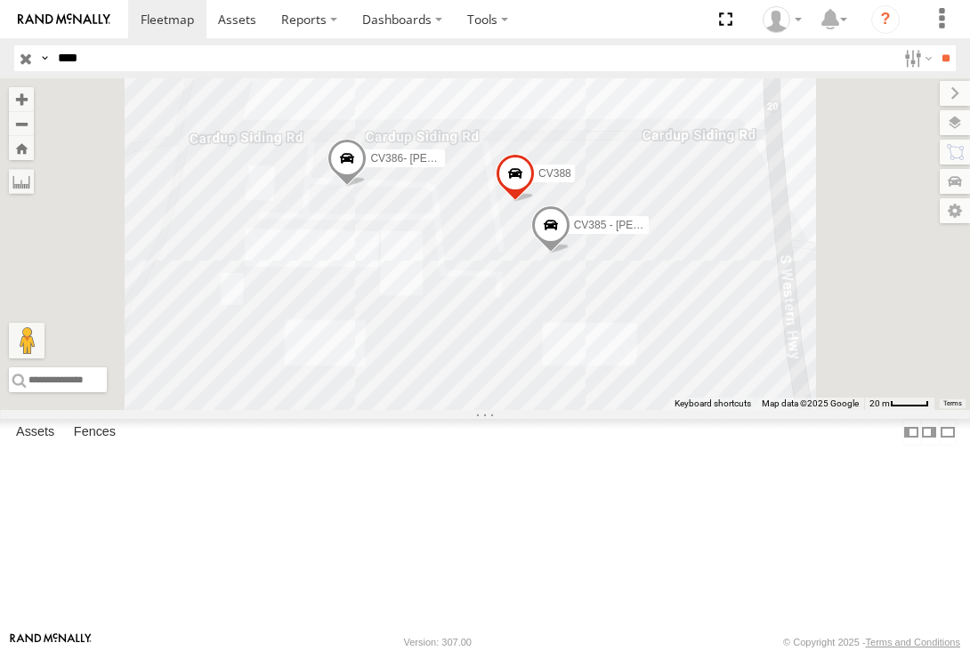
click at [535, 202] on span at bounding box center [514, 178] width 39 height 48
